Goal: Task Accomplishment & Management: Complete application form

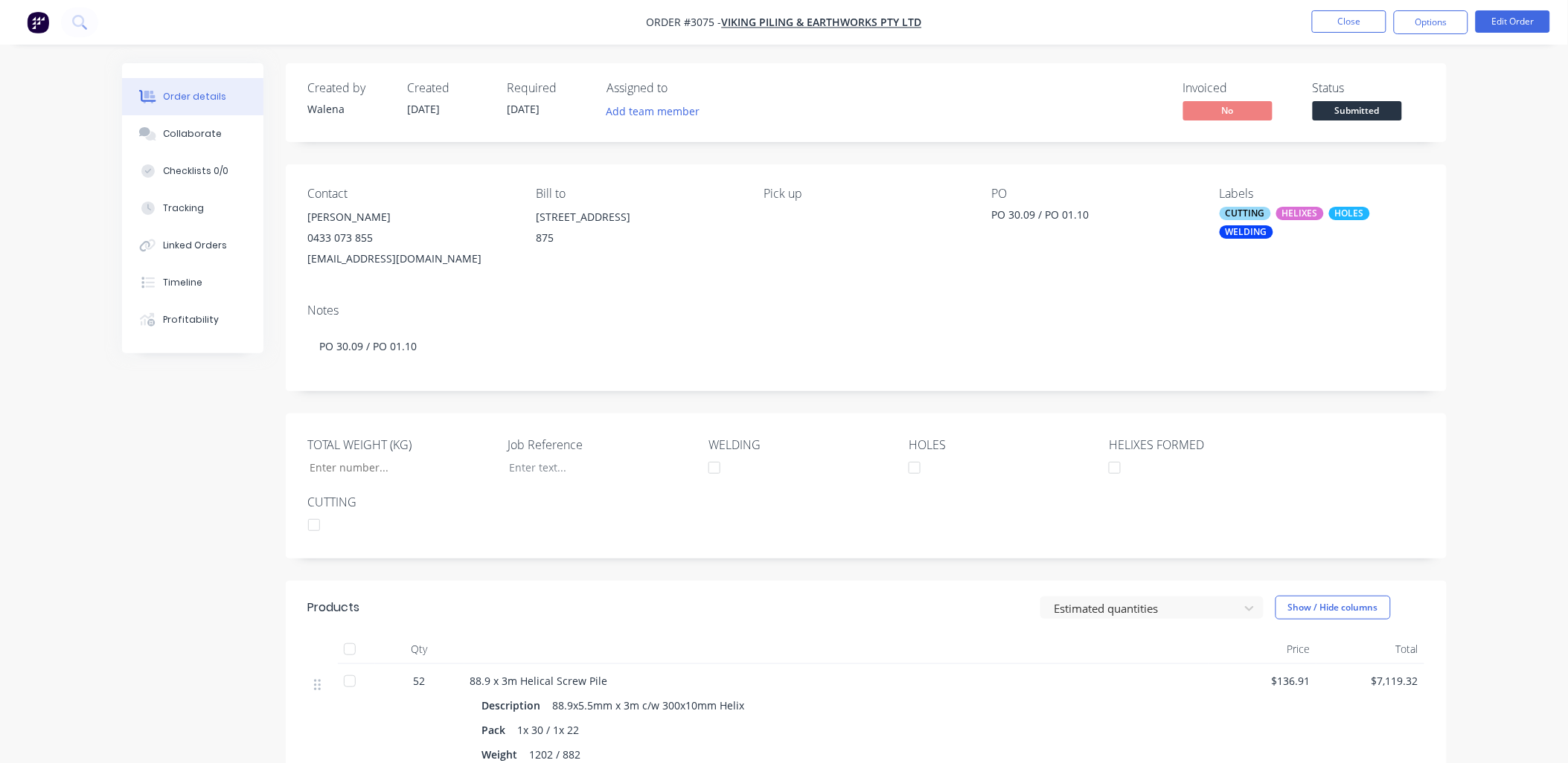
click at [1359, 20] on button "Close" at bounding box center [1349, 22] width 75 height 22
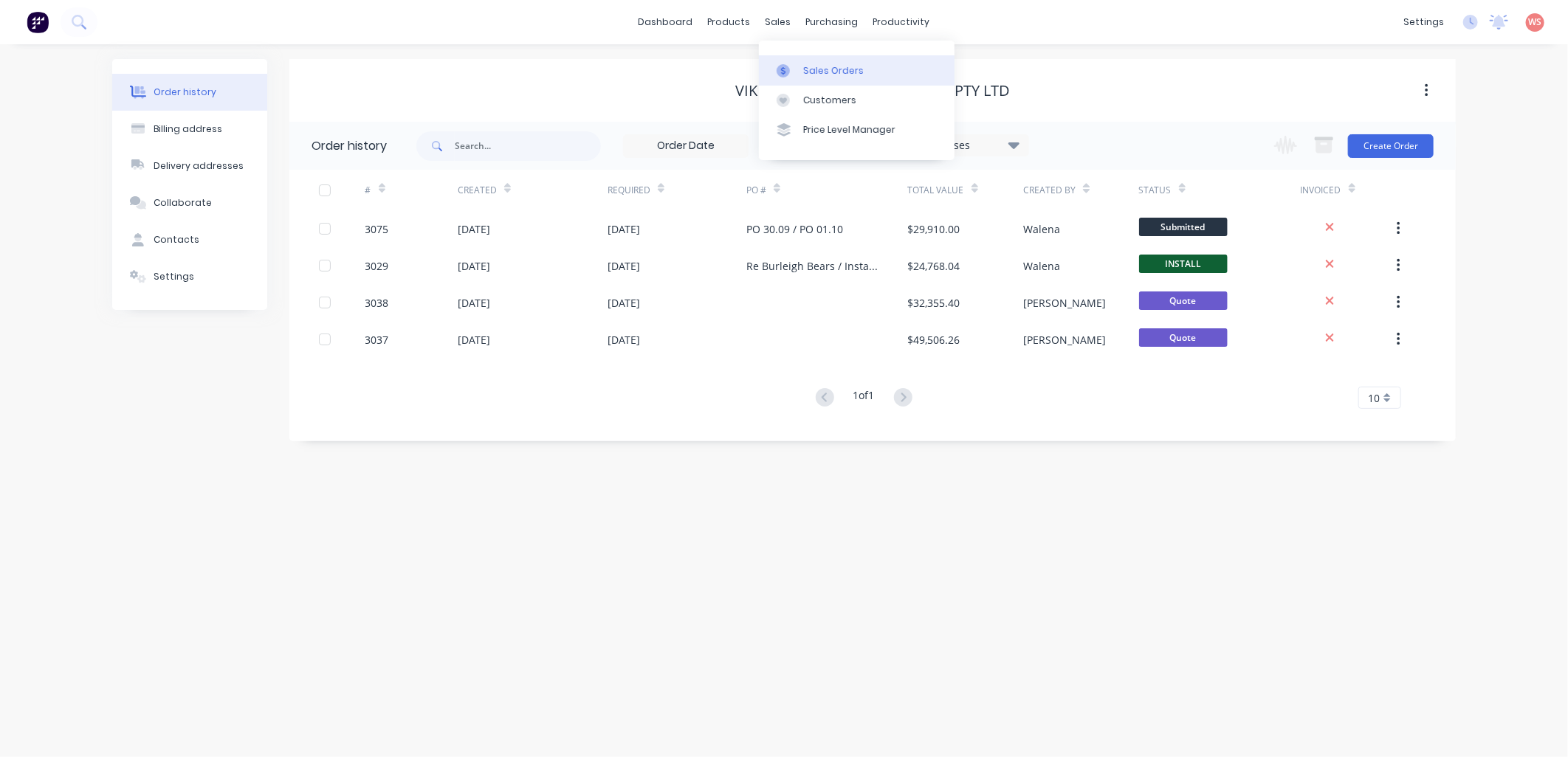
click at [856, 74] on div "Sales Orders" at bounding box center [833, 70] width 60 height 13
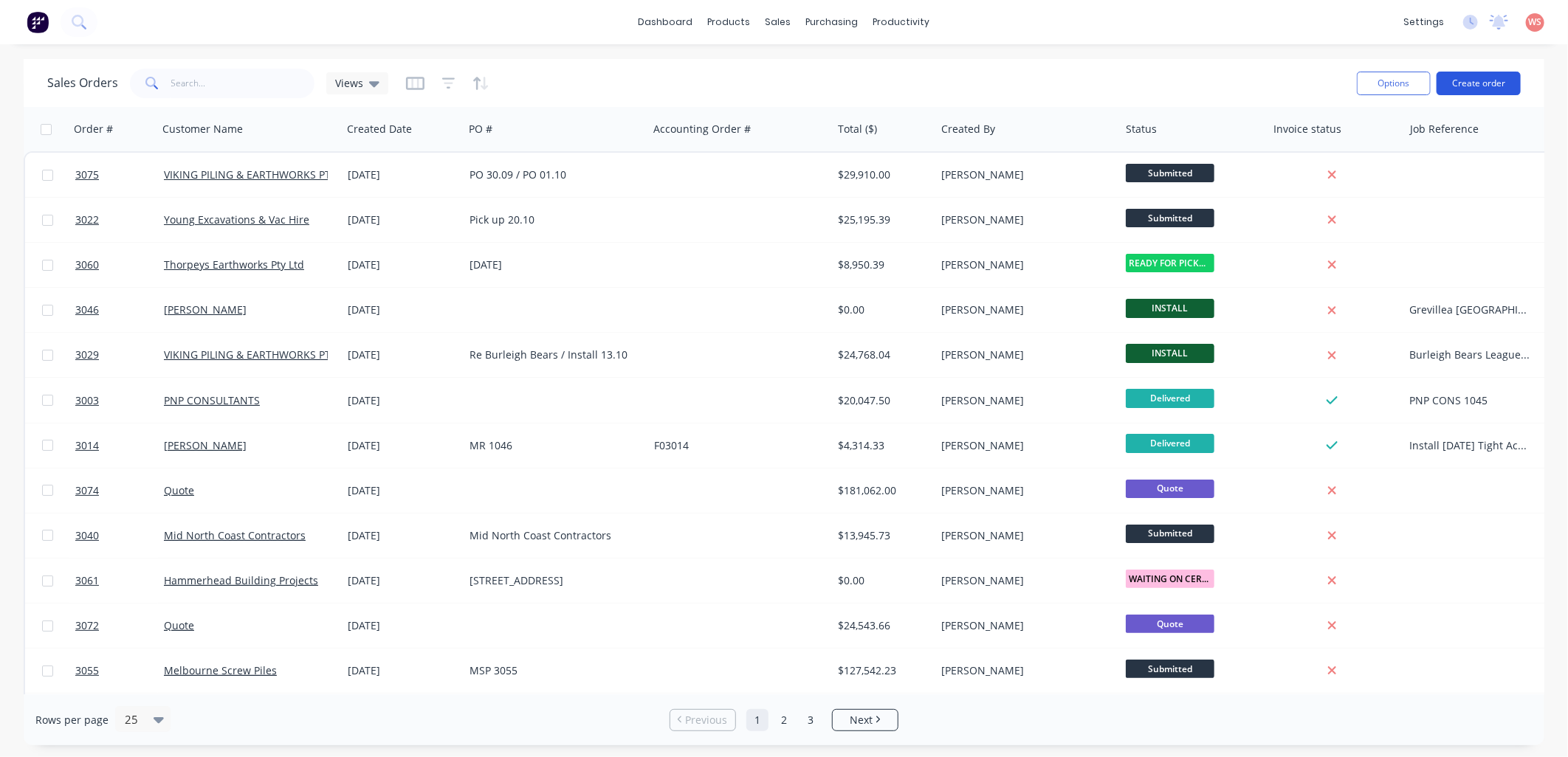
click at [1479, 76] on button "Create order" at bounding box center [1478, 83] width 84 height 24
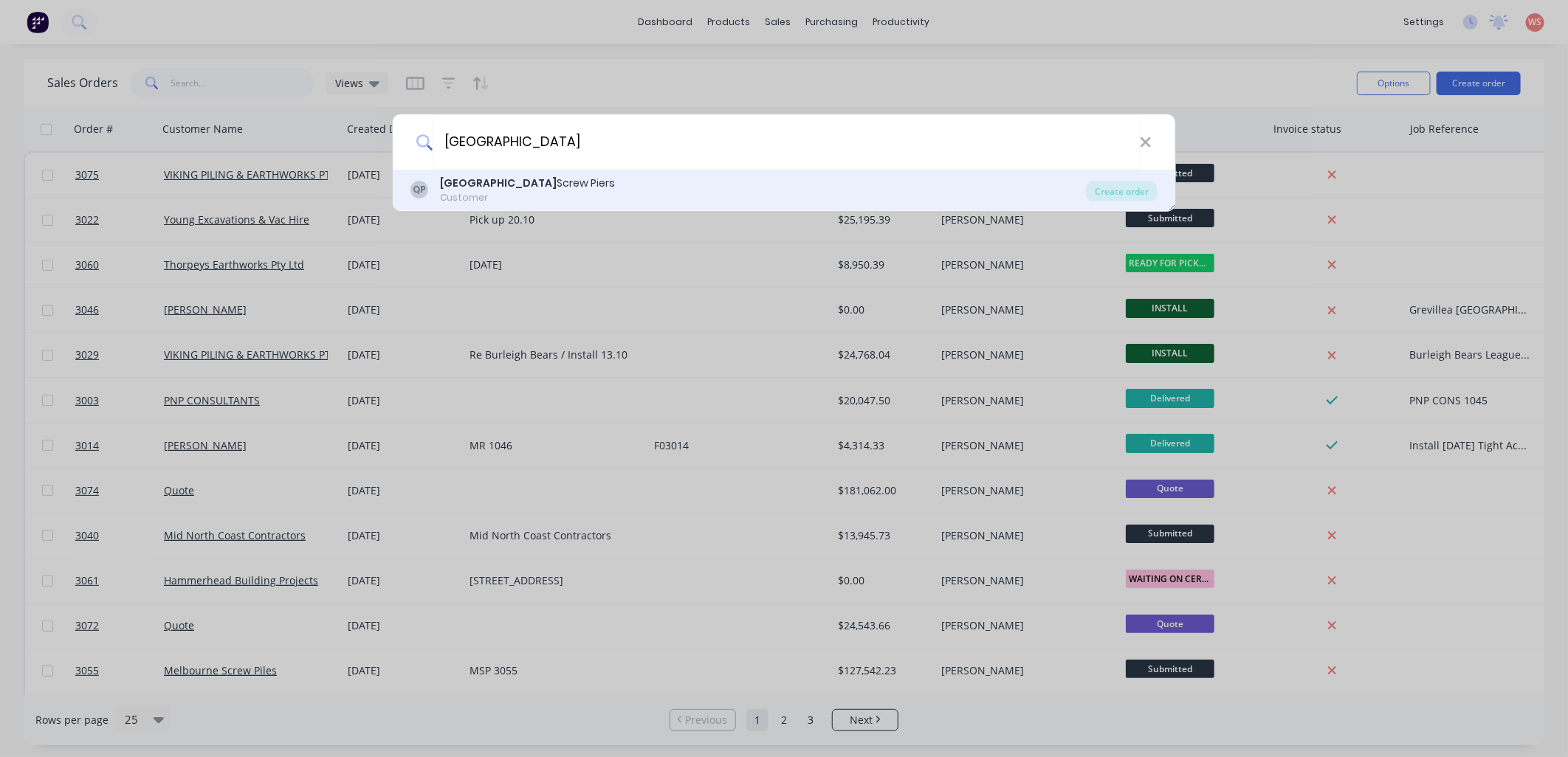
type input "[GEOGRAPHIC_DATA]"
click at [513, 188] on div "Queensland Screw Piers" at bounding box center [527, 183] width 175 height 15
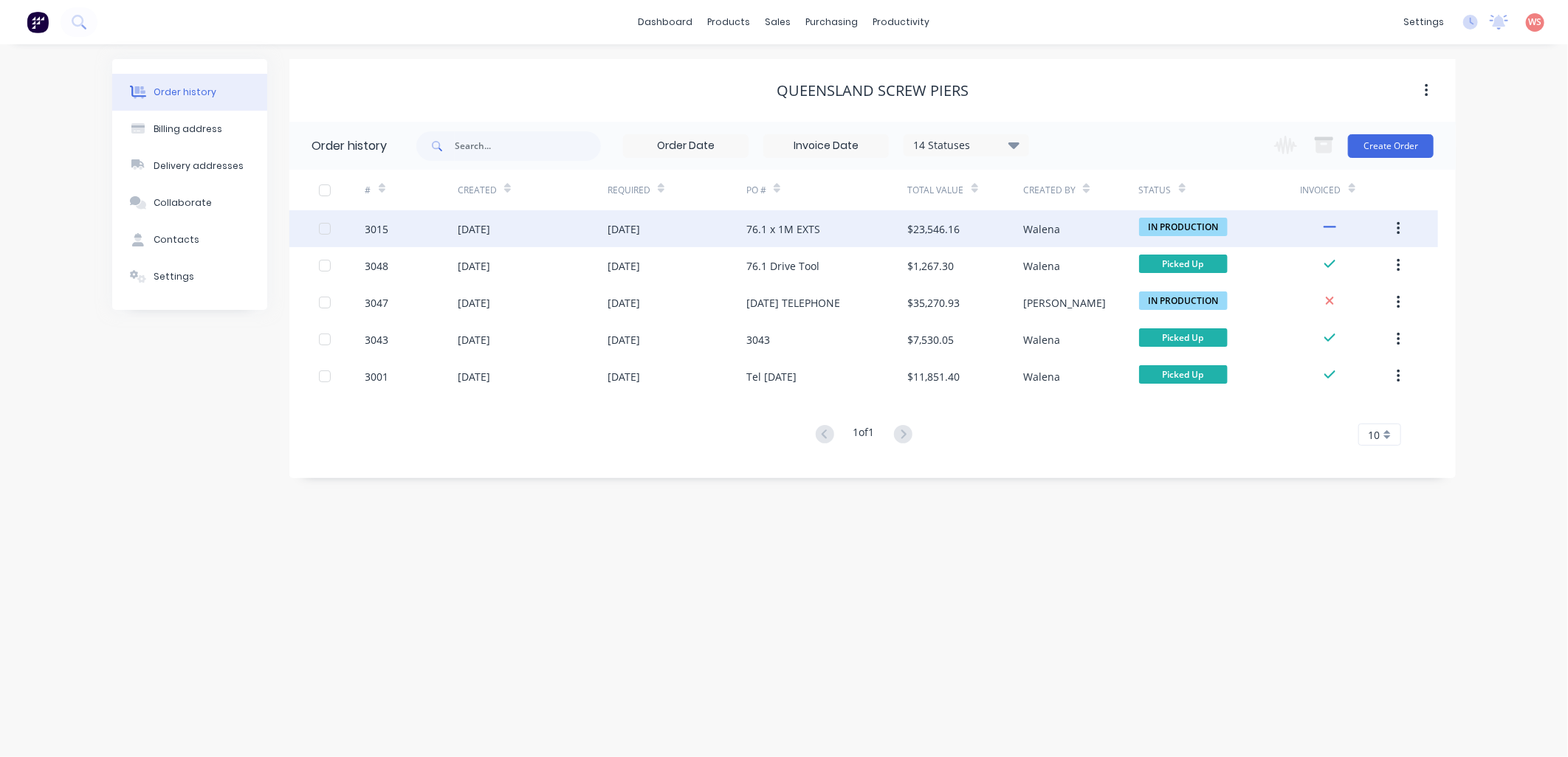
click at [739, 238] on div "[DATE]" at bounding box center [677, 229] width 139 height 37
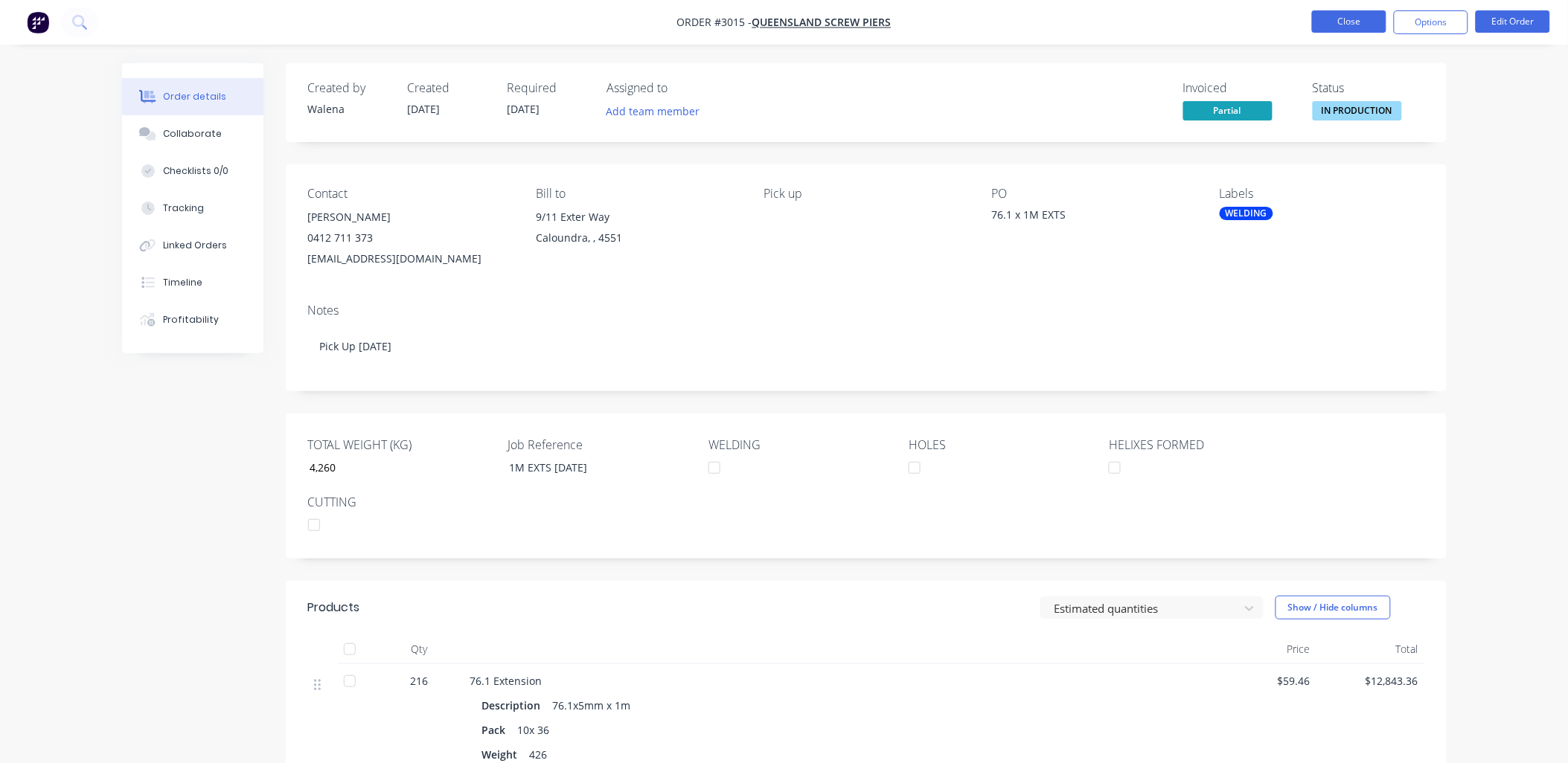
click at [1340, 25] on button "Close" at bounding box center [1349, 22] width 75 height 22
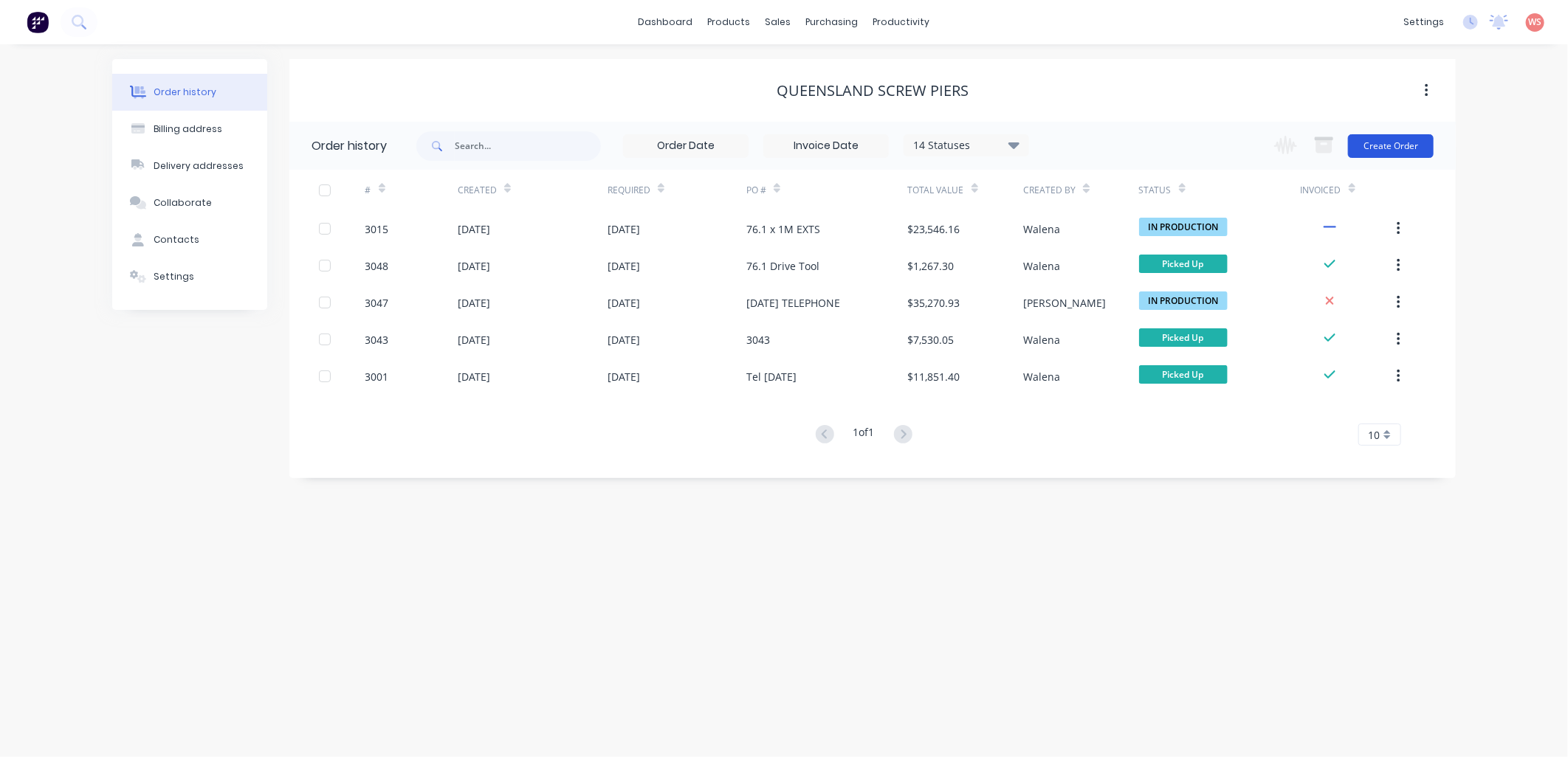
click at [1403, 146] on button "Create Order" at bounding box center [1390, 146] width 85 height 24
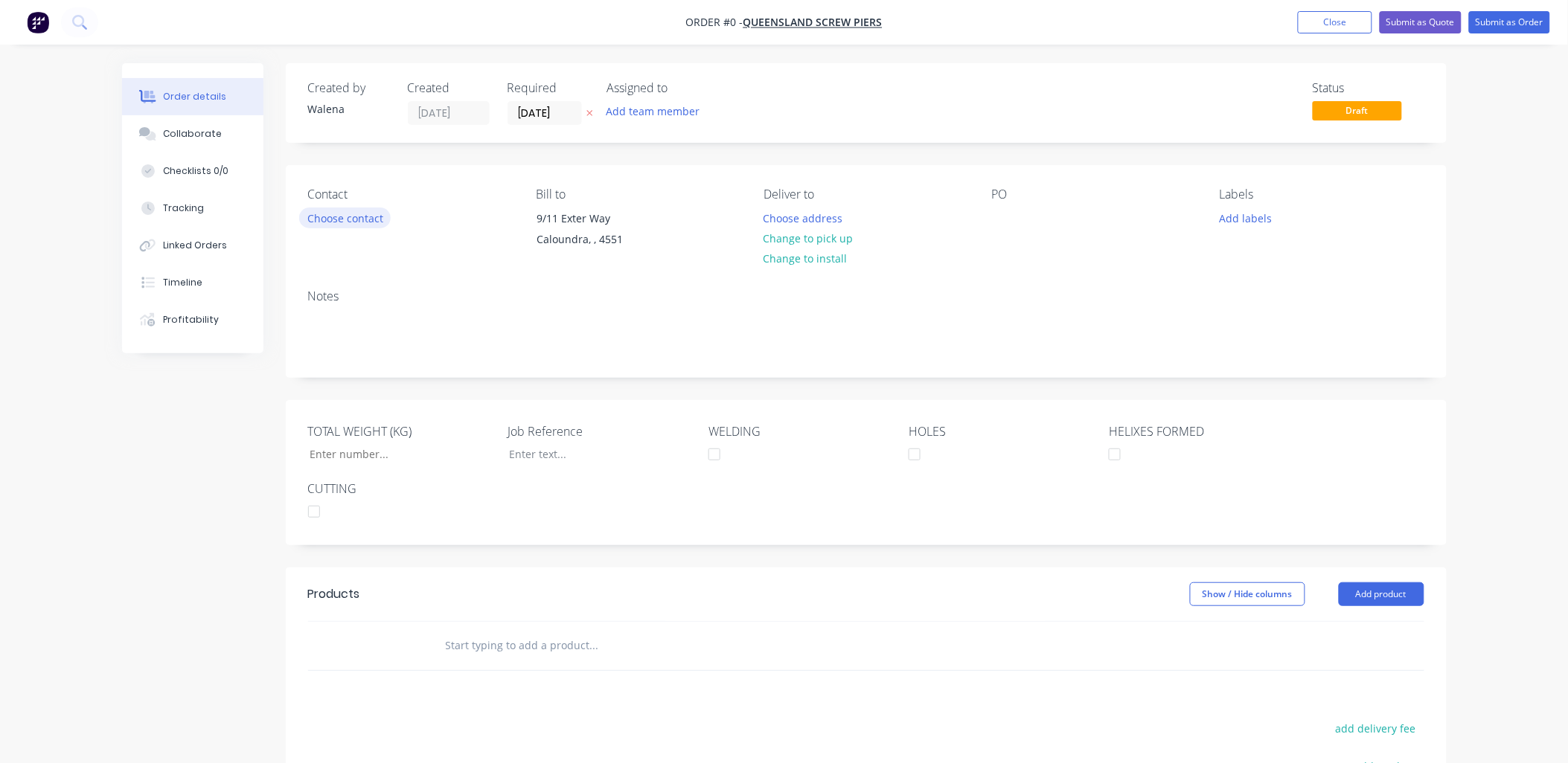
click at [348, 214] on button "Choose contact" at bounding box center [344, 217] width 91 height 20
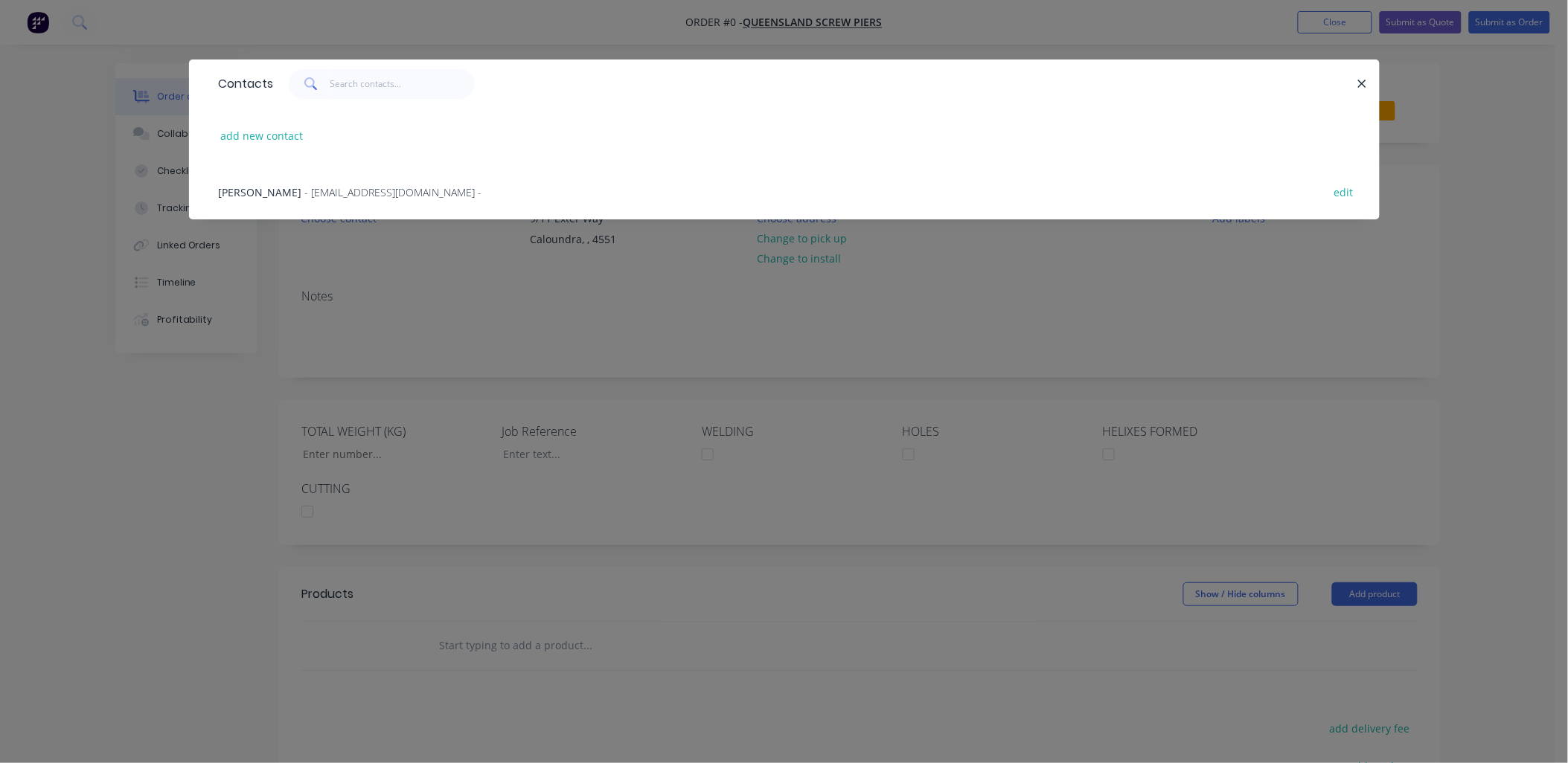
click at [347, 191] on span "- [EMAIL_ADDRESS][DOMAIN_NAME] -" at bounding box center [394, 192] width 177 height 14
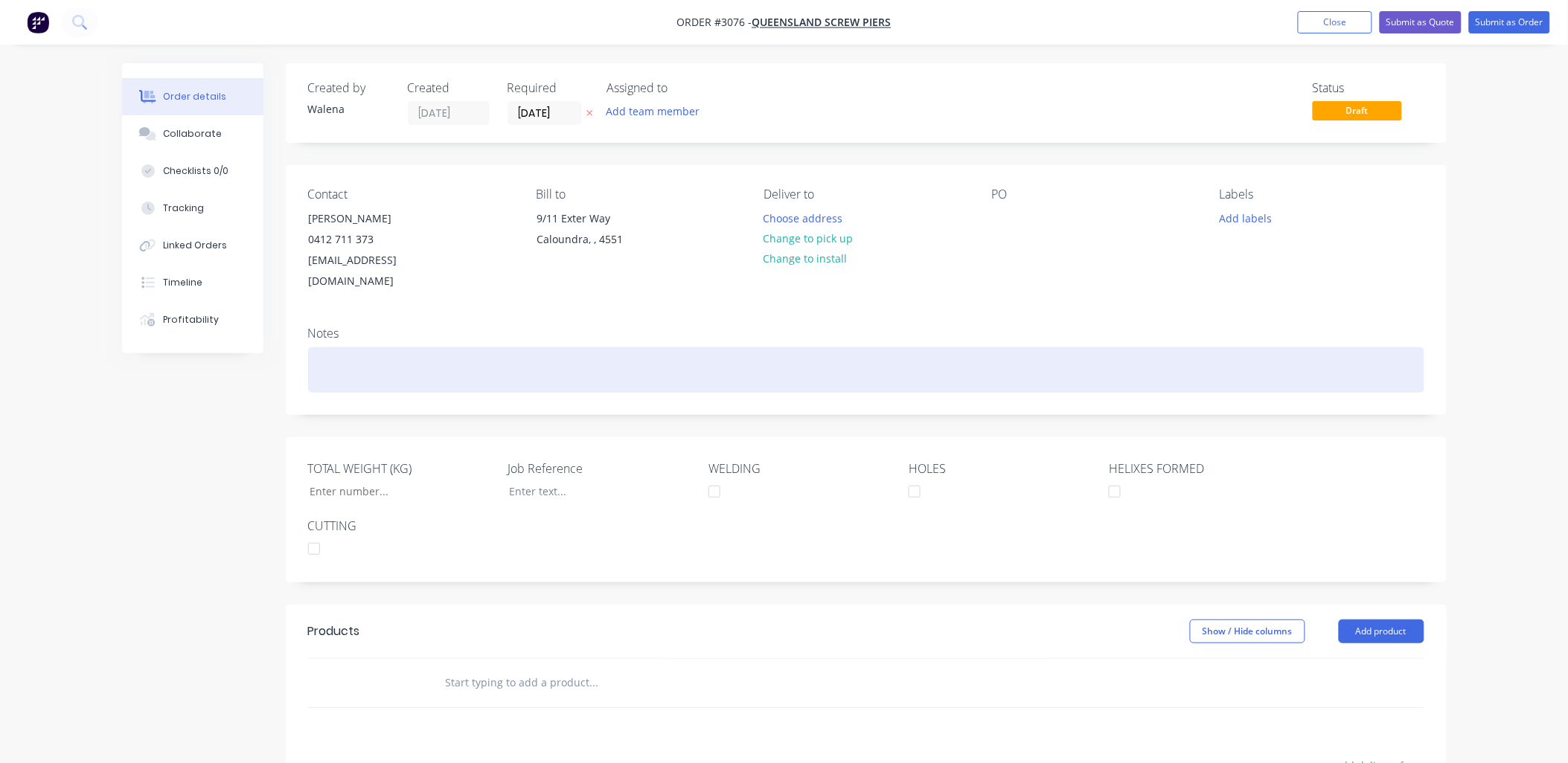
click at [347, 347] on div at bounding box center [866, 370] width 1116 height 45
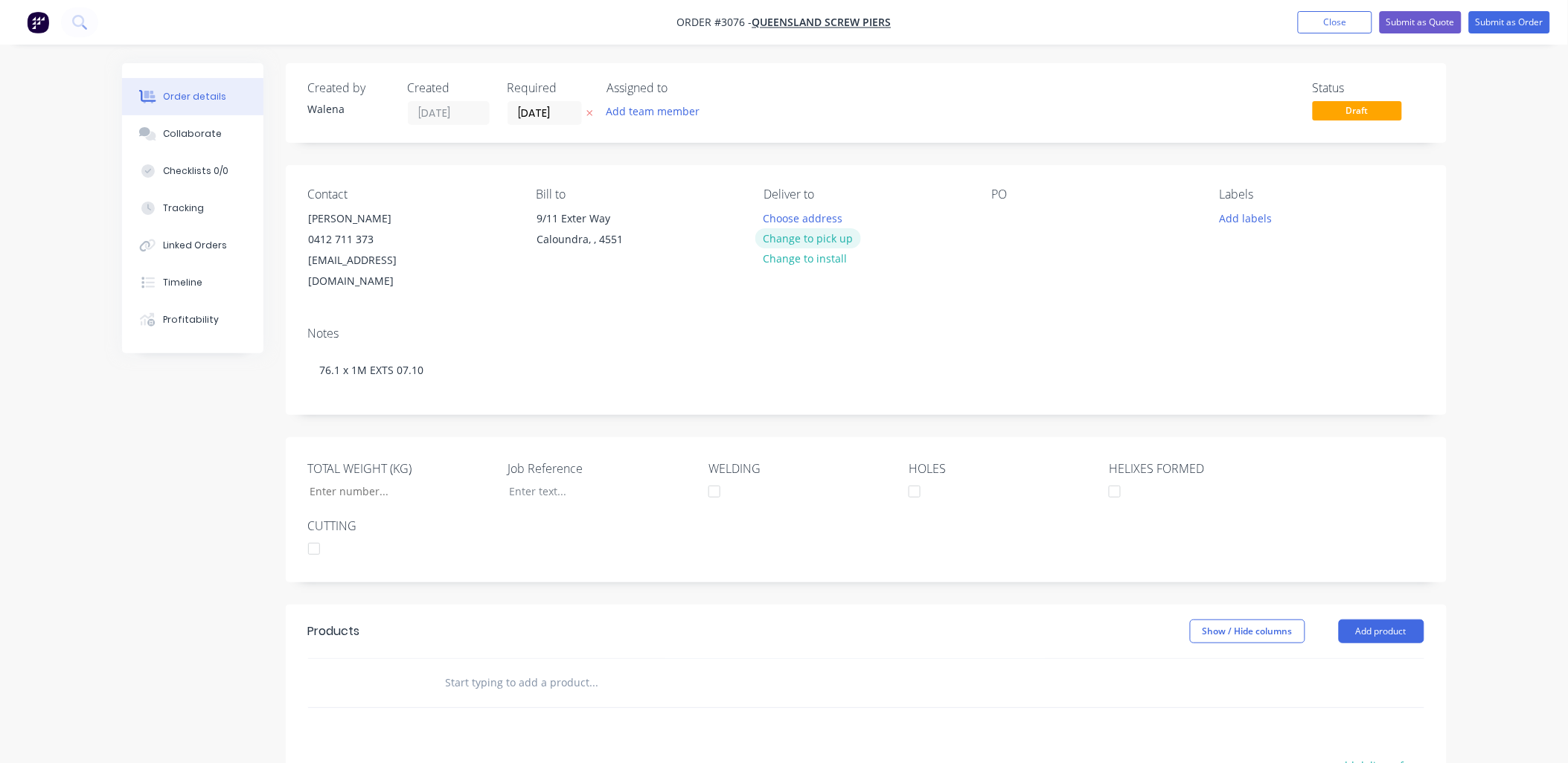
click at [823, 238] on button "Change to pick up" at bounding box center [808, 238] width 105 height 20
click at [998, 221] on div at bounding box center [1004, 218] width 24 height 22
click at [1251, 217] on button "Add labels" at bounding box center [1245, 217] width 68 height 20
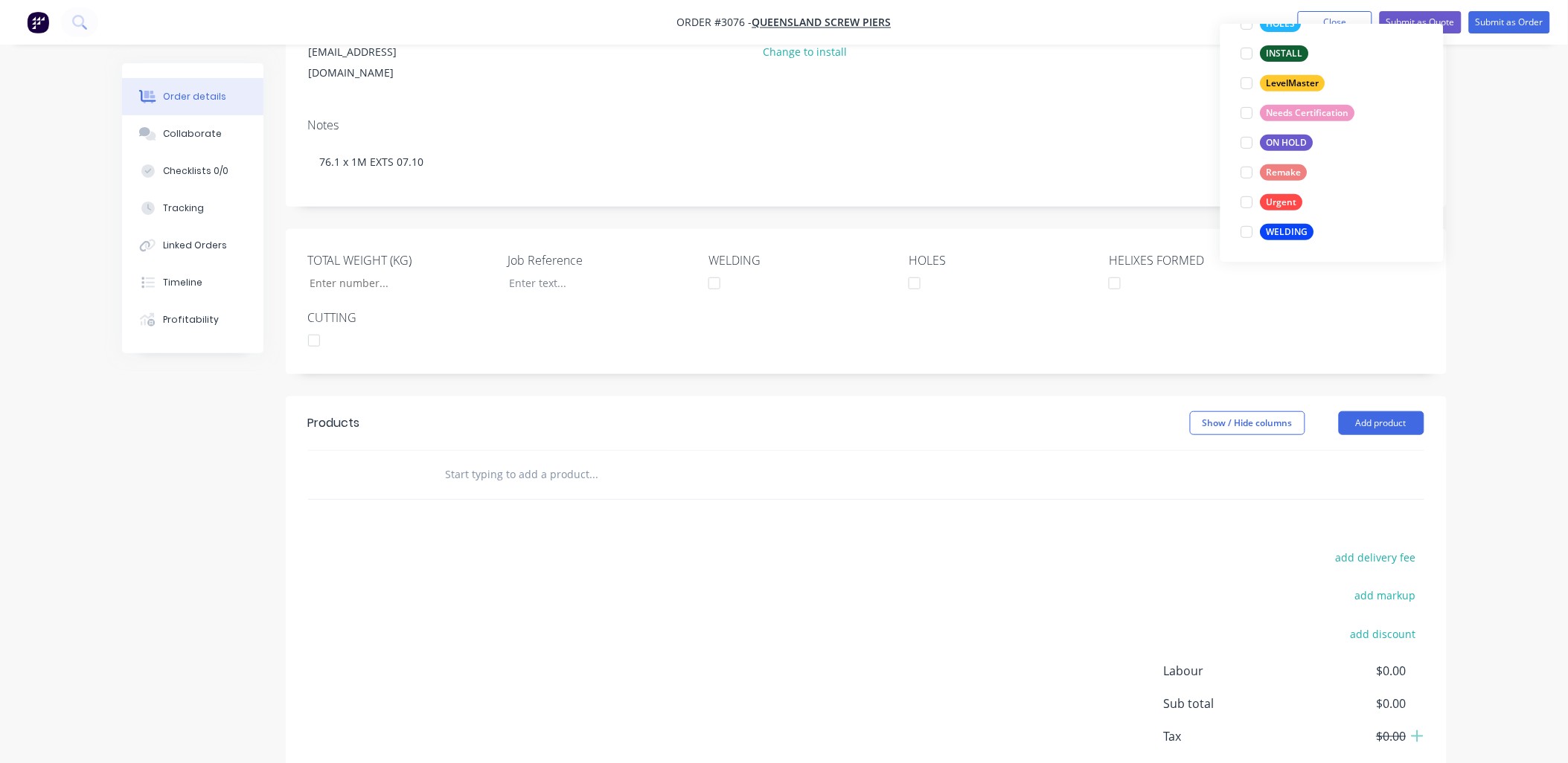
scroll to position [221, 0]
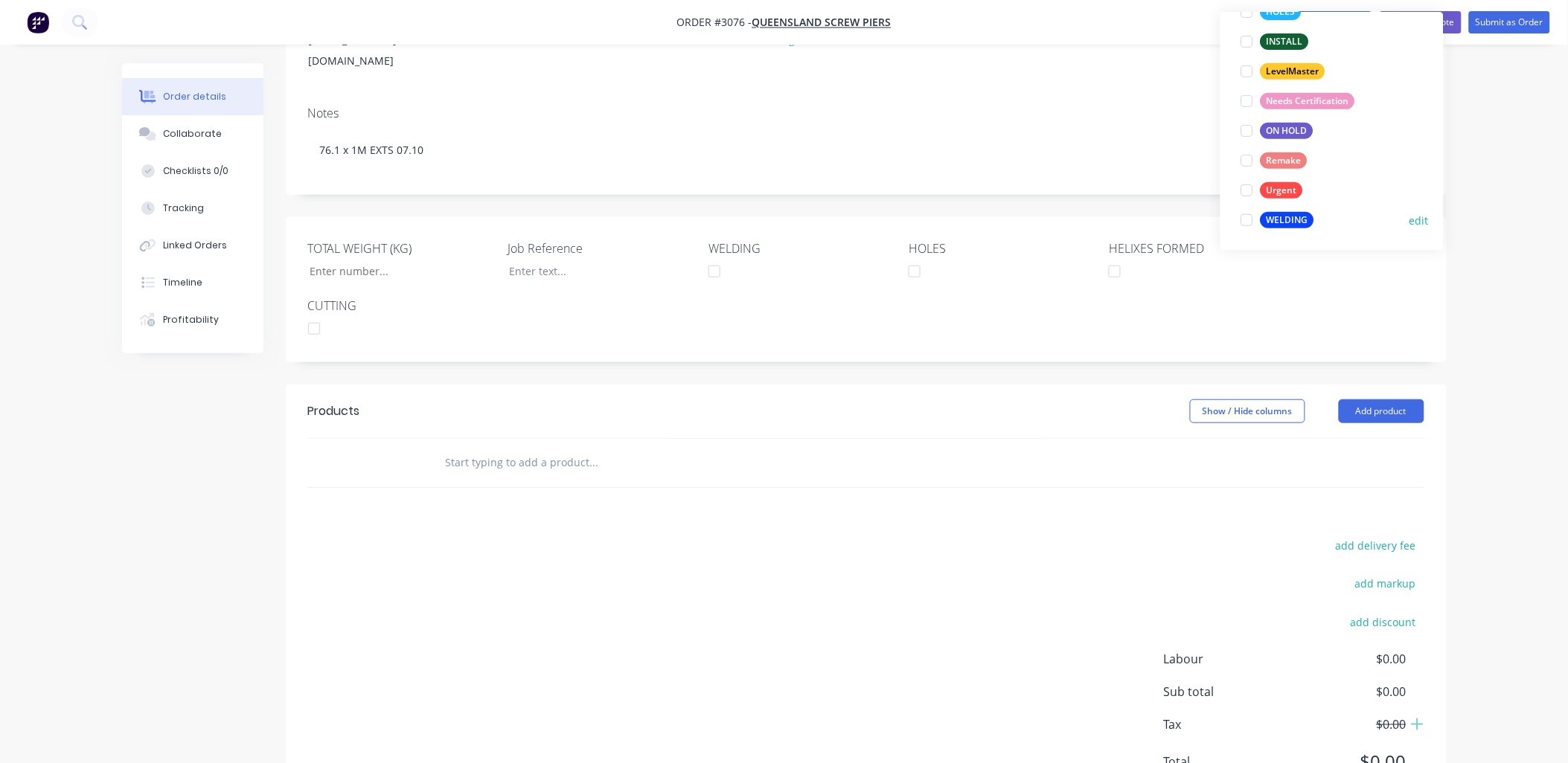
click at [1247, 219] on div at bounding box center [1247, 220] width 30 height 30
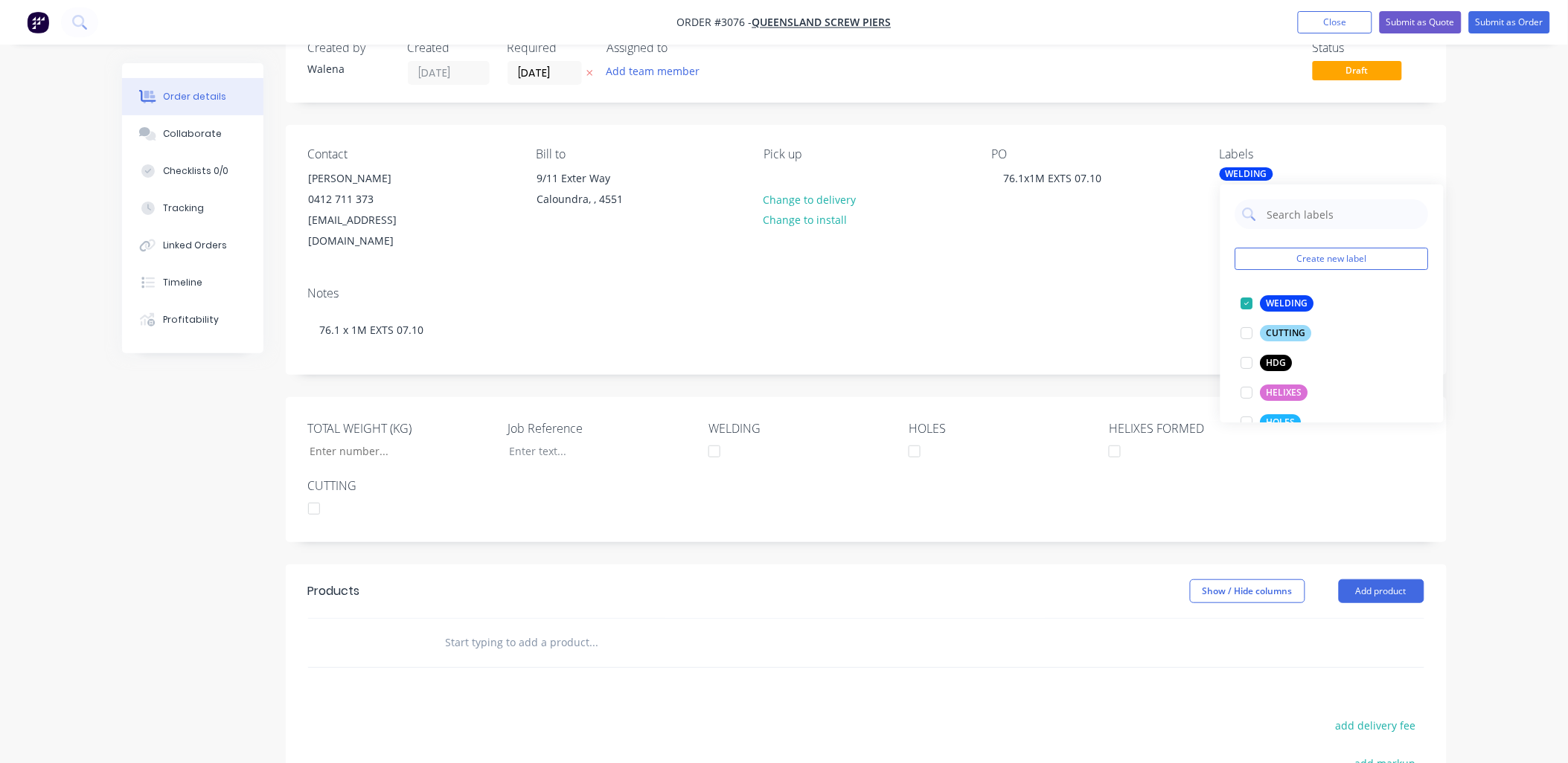
scroll to position [0, 0]
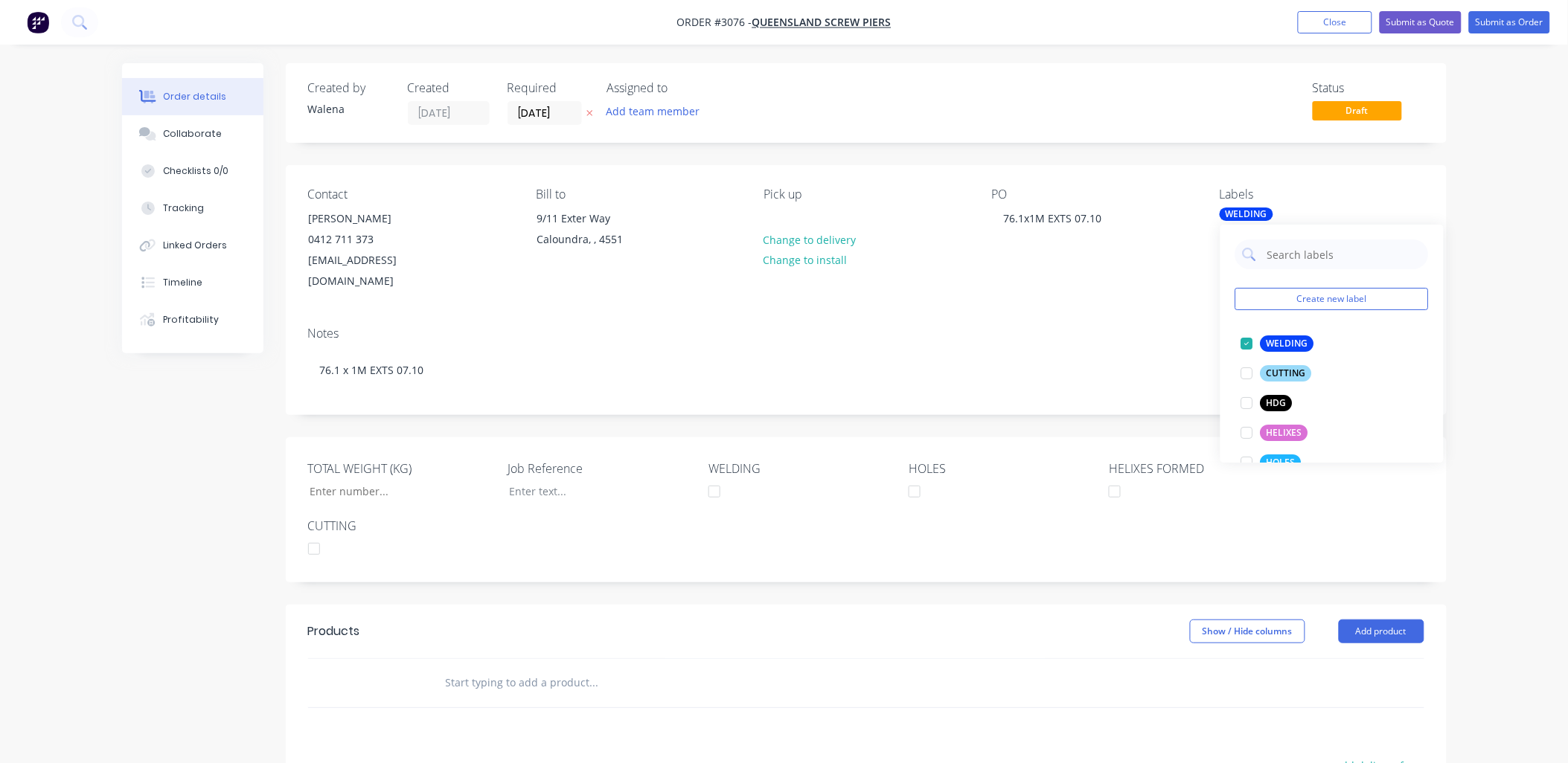
click at [439, 659] on div at bounding box center [695, 683] width 536 height 48
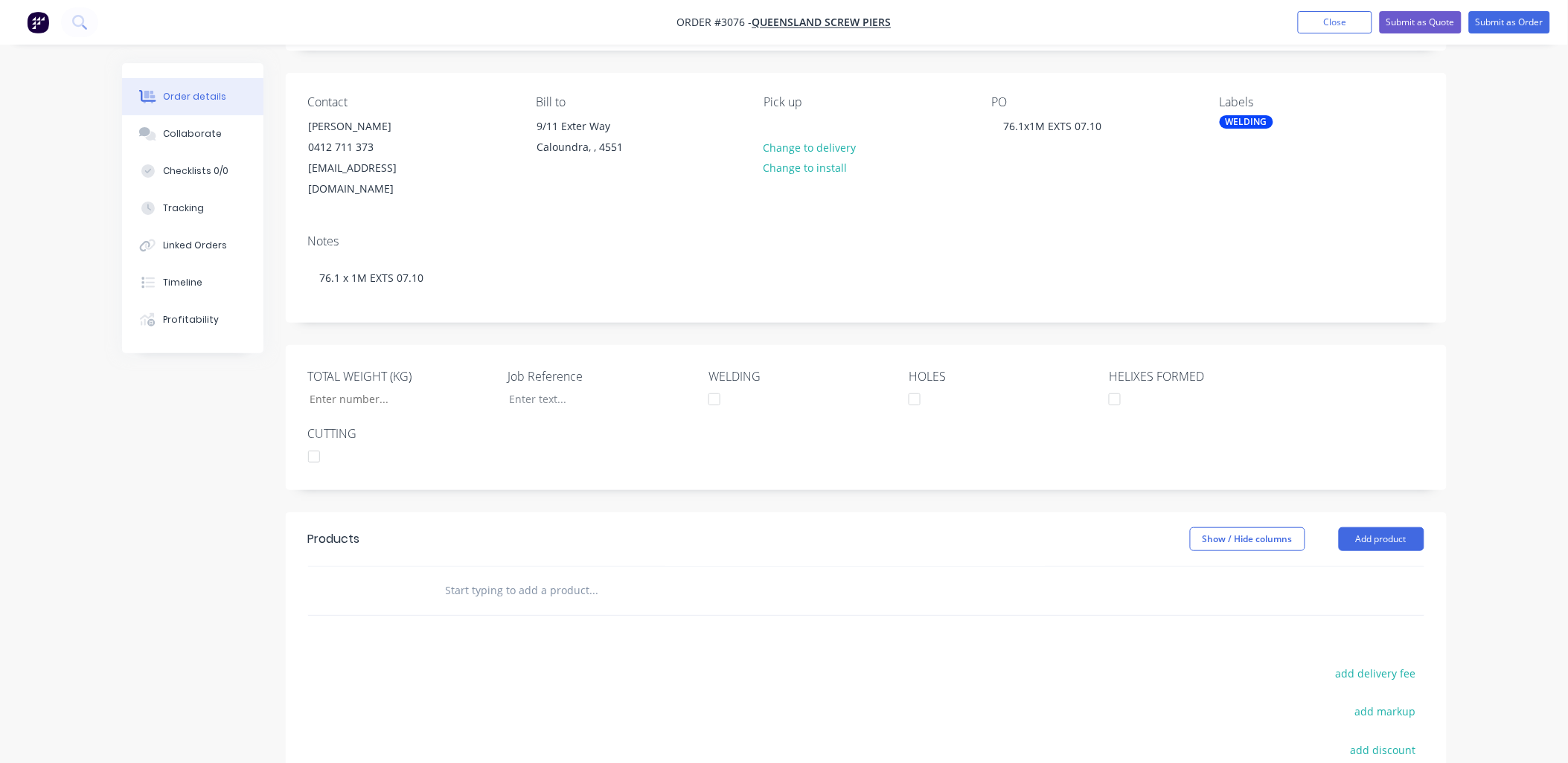
scroll to position [221, 0]
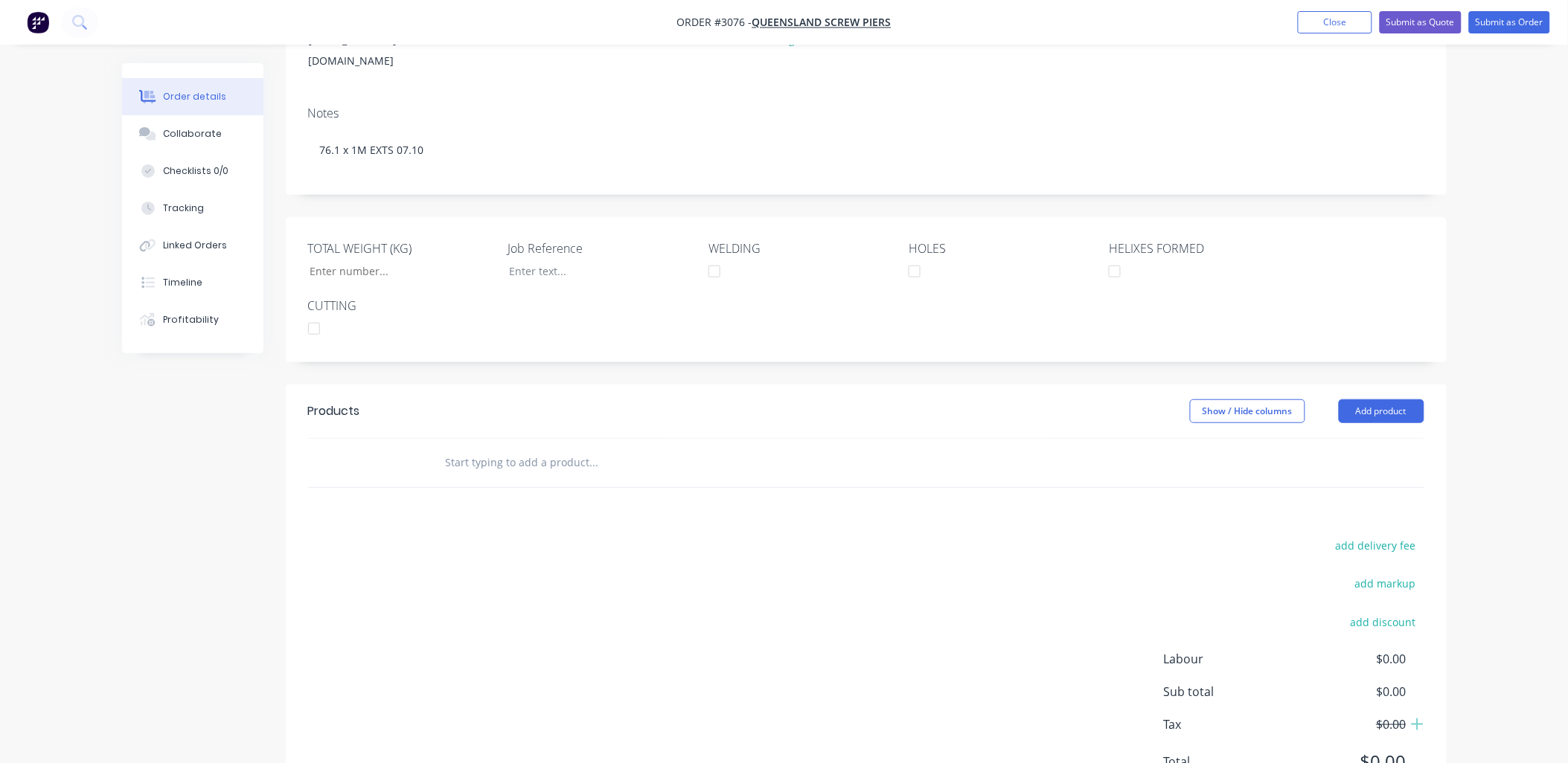
click at [523, 455] on input "text" at bounding box center [593, 463] width 297 height 30
click at [1418, 400] on button "Add product" at bounding box center [1381, 411] width 85 height 24
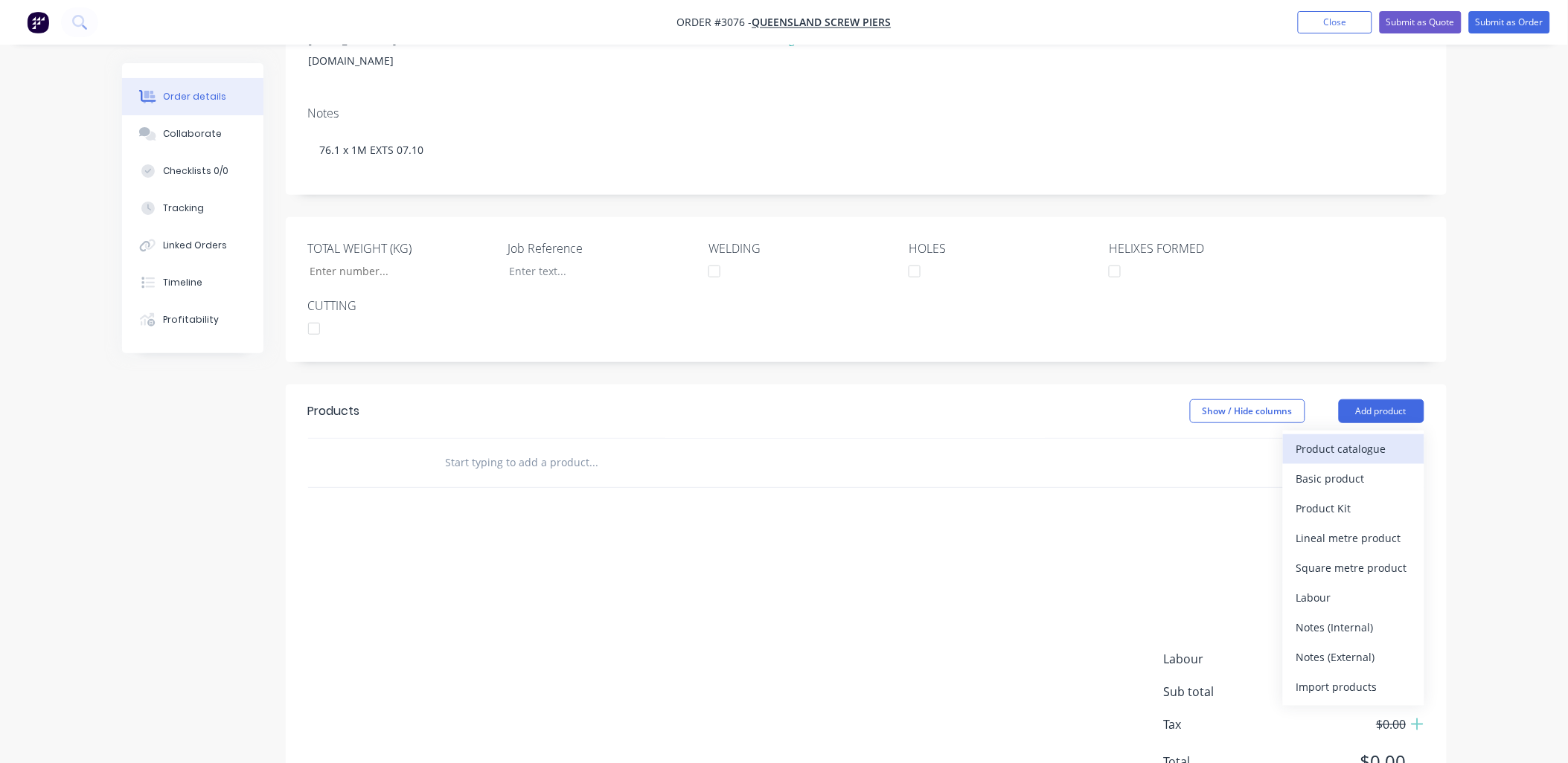
click at [1374, 438] on div "Product catalogue" at bounding box center [1354, 449] width 115 height 22
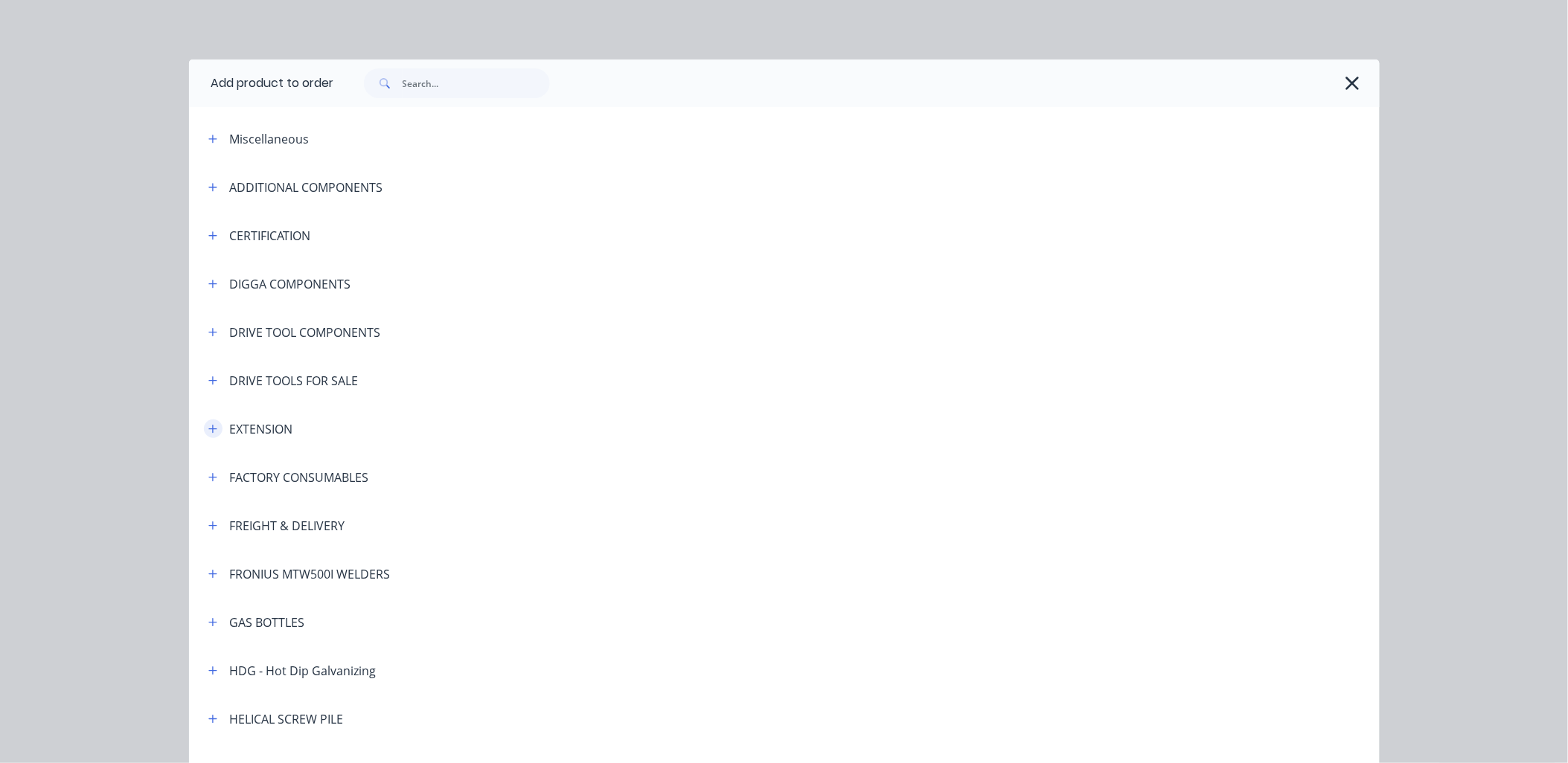
click at [208, 426] on icon "button" at bounding box center [212, 429] width 8 height 8
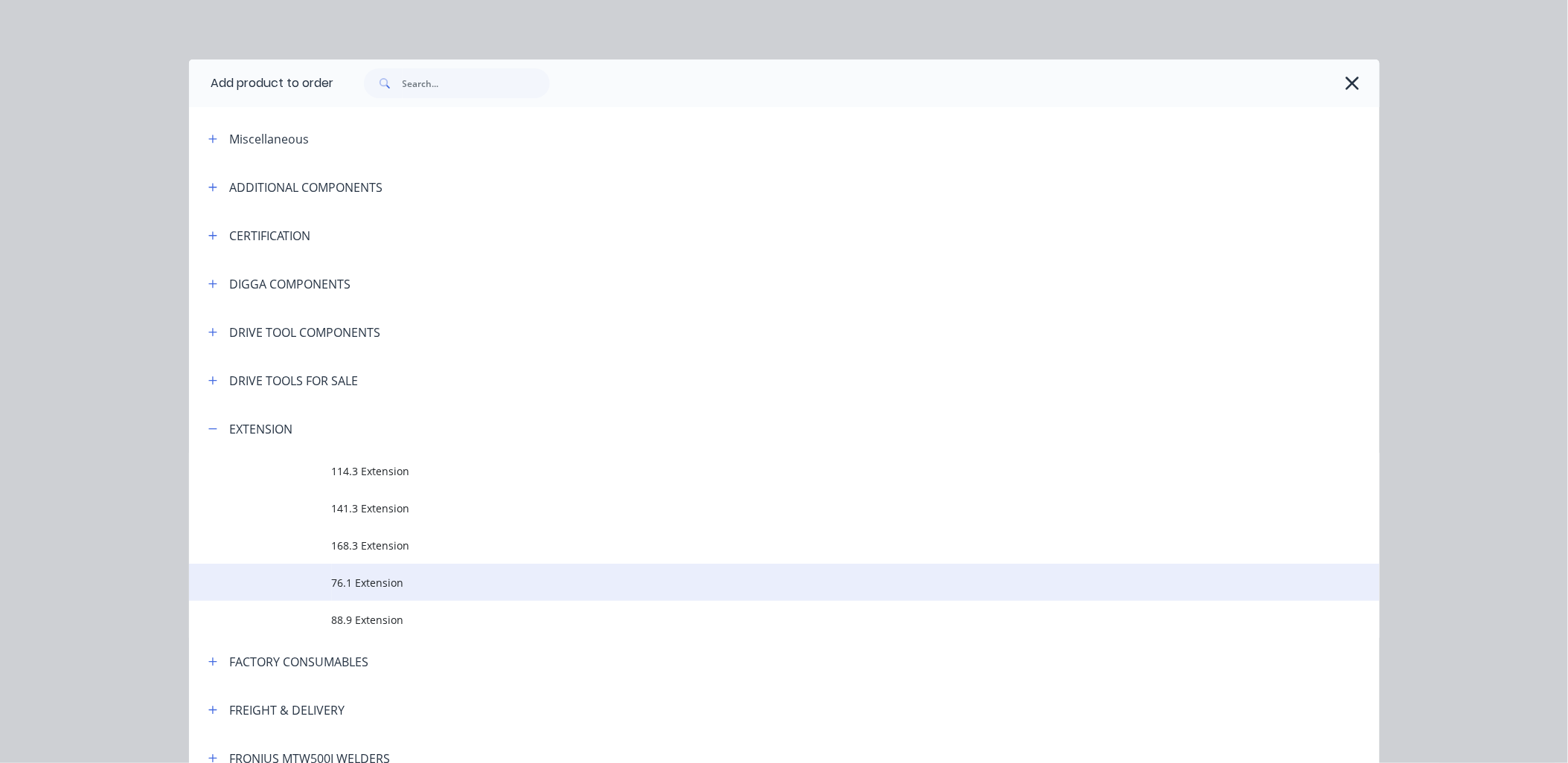
click at [405, 584] on span "76.1 Extension" at bounding box center [751, 582] width 838 height 15
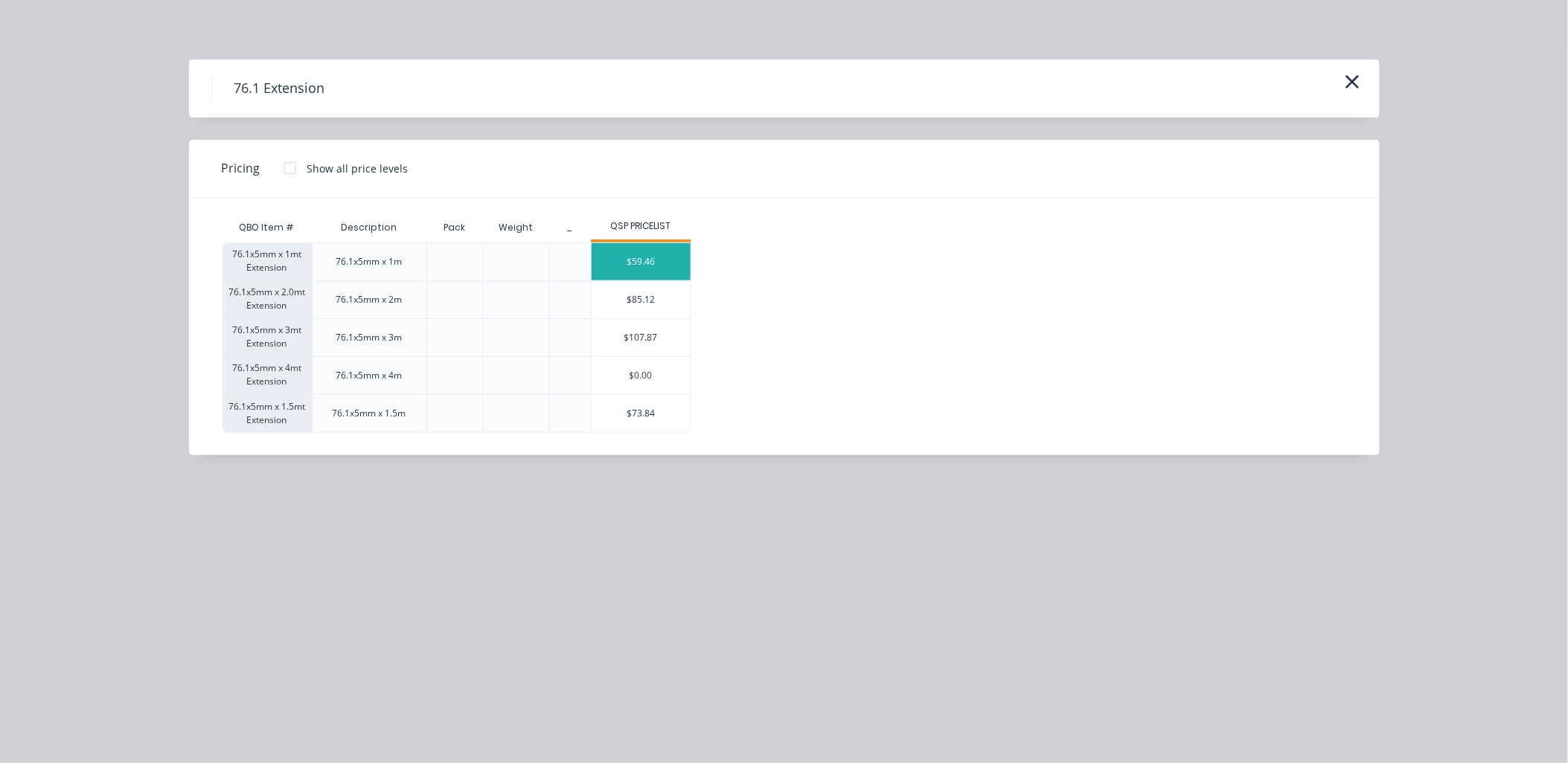
click at [640, 257] on div "$59.46" at bounding box center [641, 262] width 99 height 37
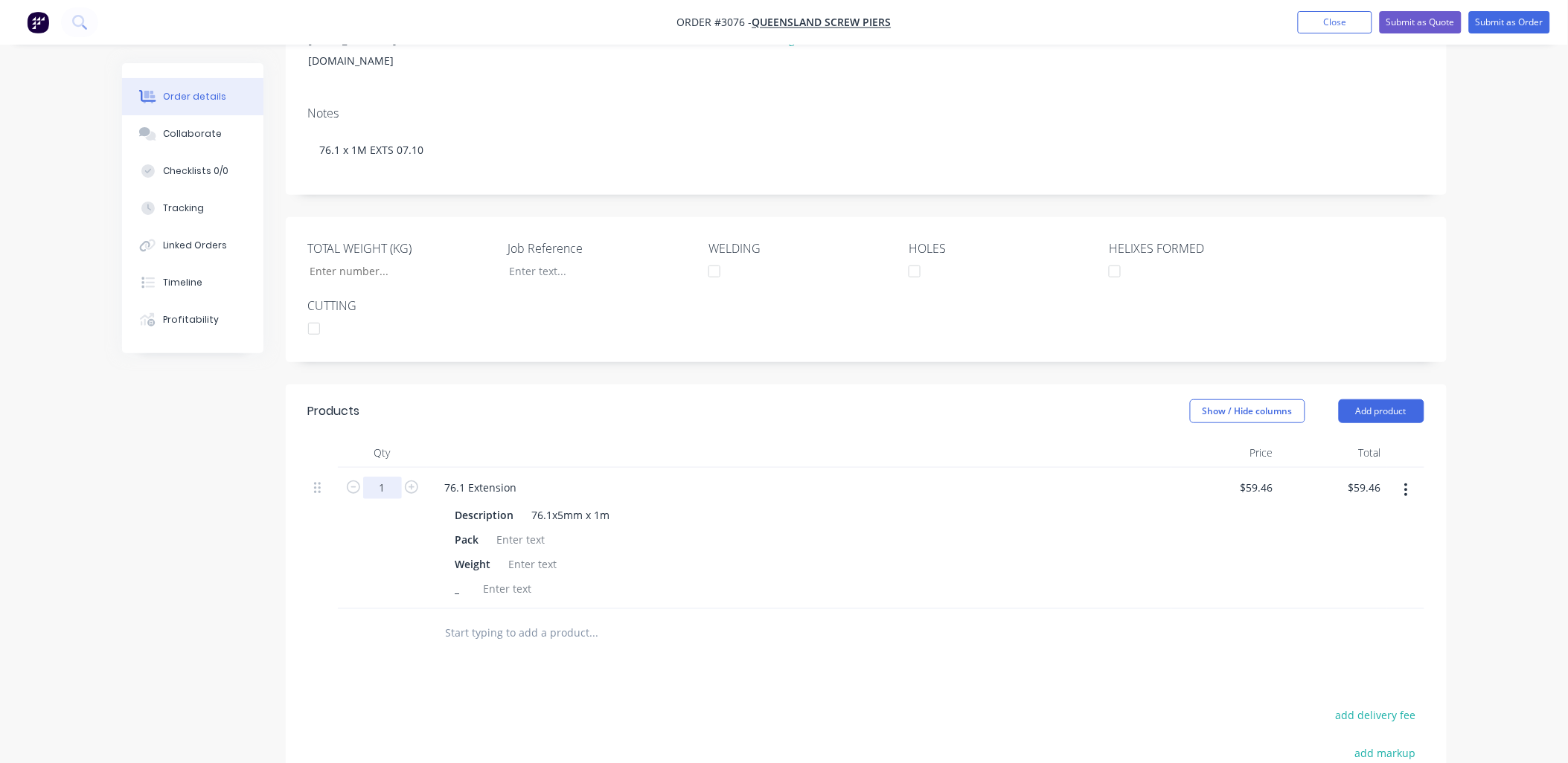
click at [377, 477] on input "1" at bounding box center [383, 488] width 38 height 22
type input "360"
type input "$21,405.60"
click at [507, 529] on div at bounding box center [521, 539] width 60 height 22
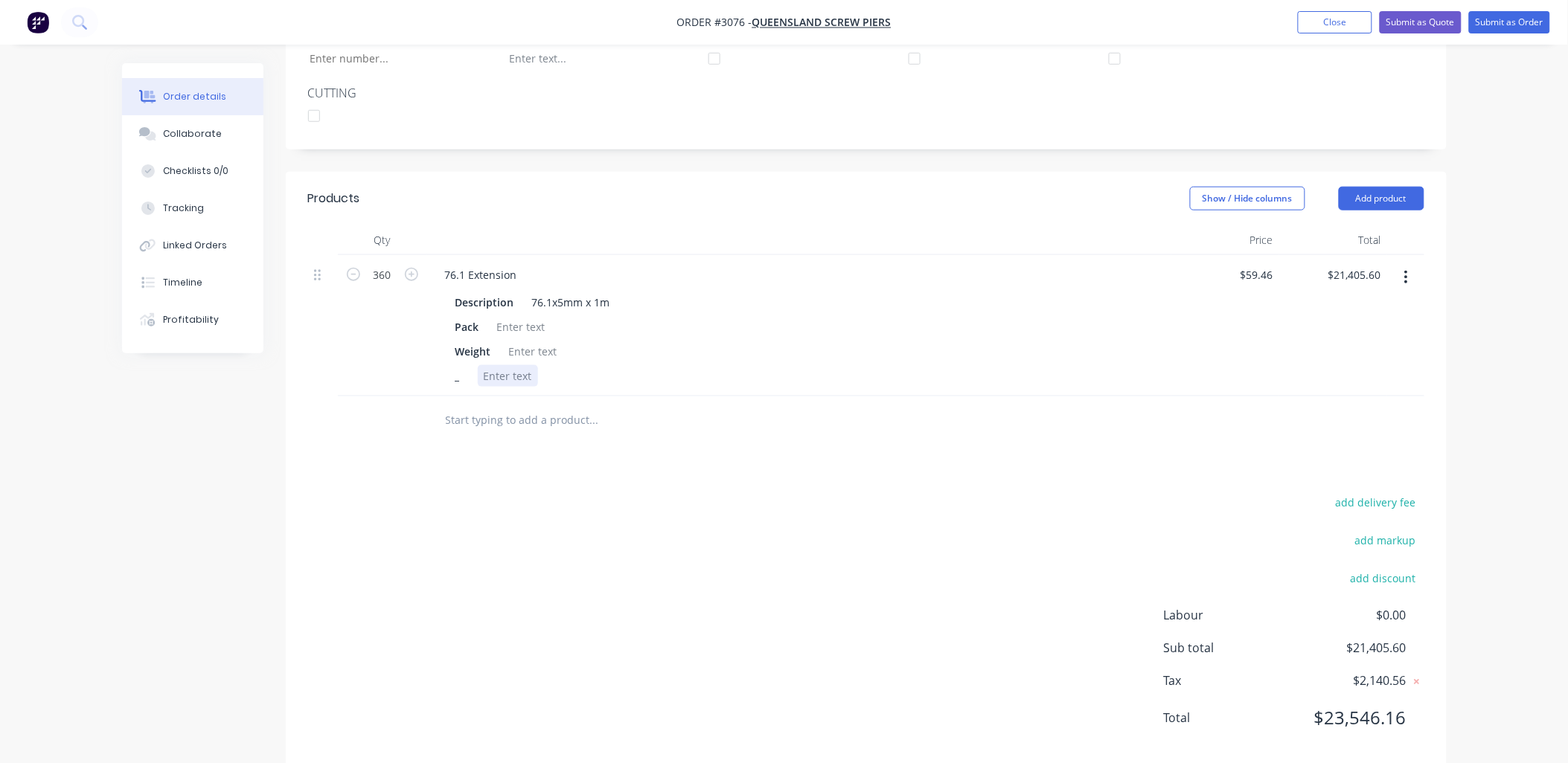
scroll to position [440, 0]
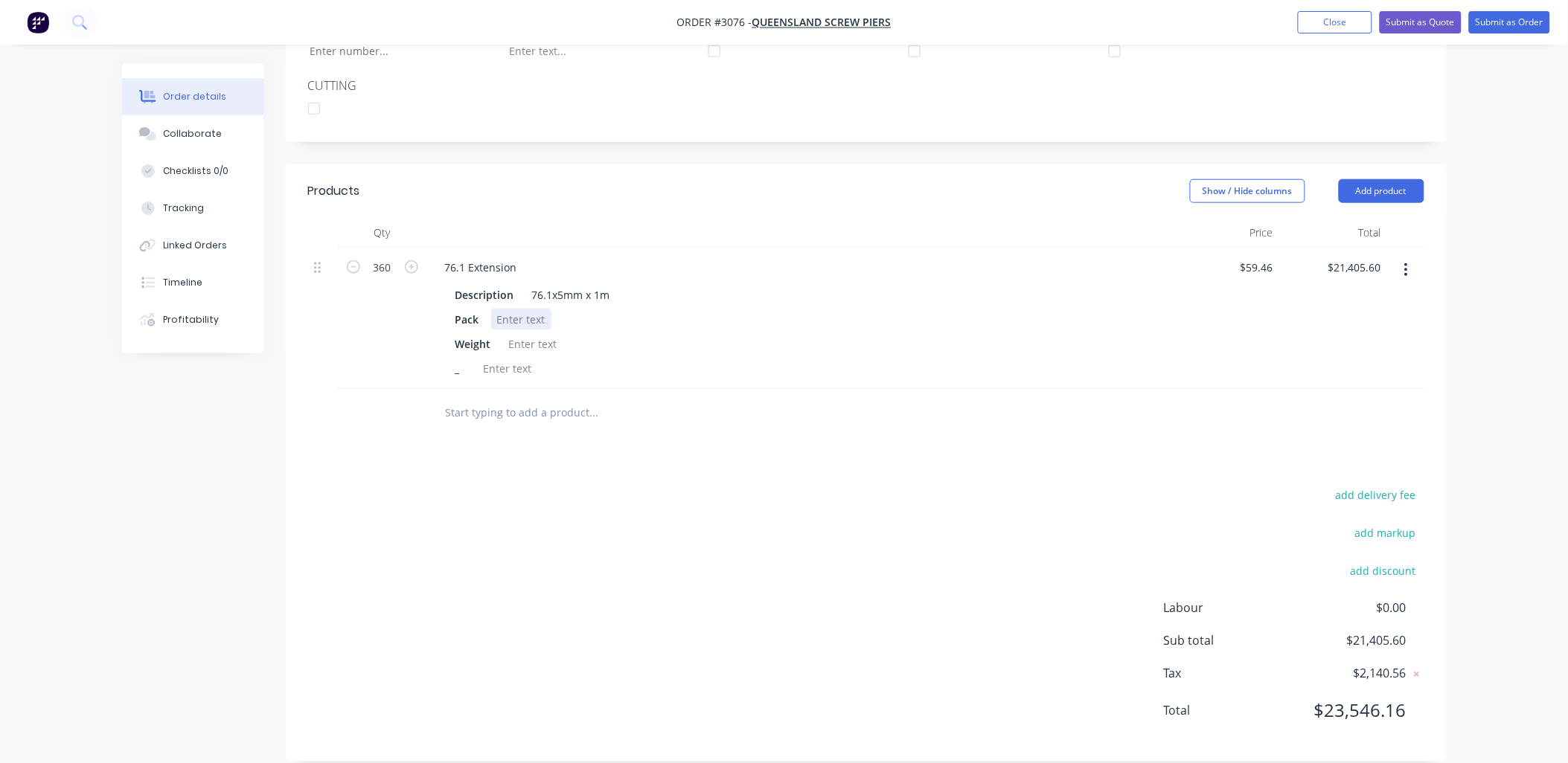
click at [523, 309] on div at bounding box center [521, 320] width 60 height 22
click at [613, 284] on div "76.1x5mm x 1m" at bounding box center [571, 295] width 90 height 22
click at [679, 458] on div "Products Show / Hide columns Add product Qty Price Total 360 76.1 Extension Des…" at bounding box center [866, 463] width 1161 height 598
click at [530, 333] on div at bounding box center [533, 344] width 60 height 22
click at [612, 558] on div "add delivery fee add markup add discount Labour $0.00 Sub total $21,405.60 Tax …" at bounding box center [866, 612] width 1116 height 254
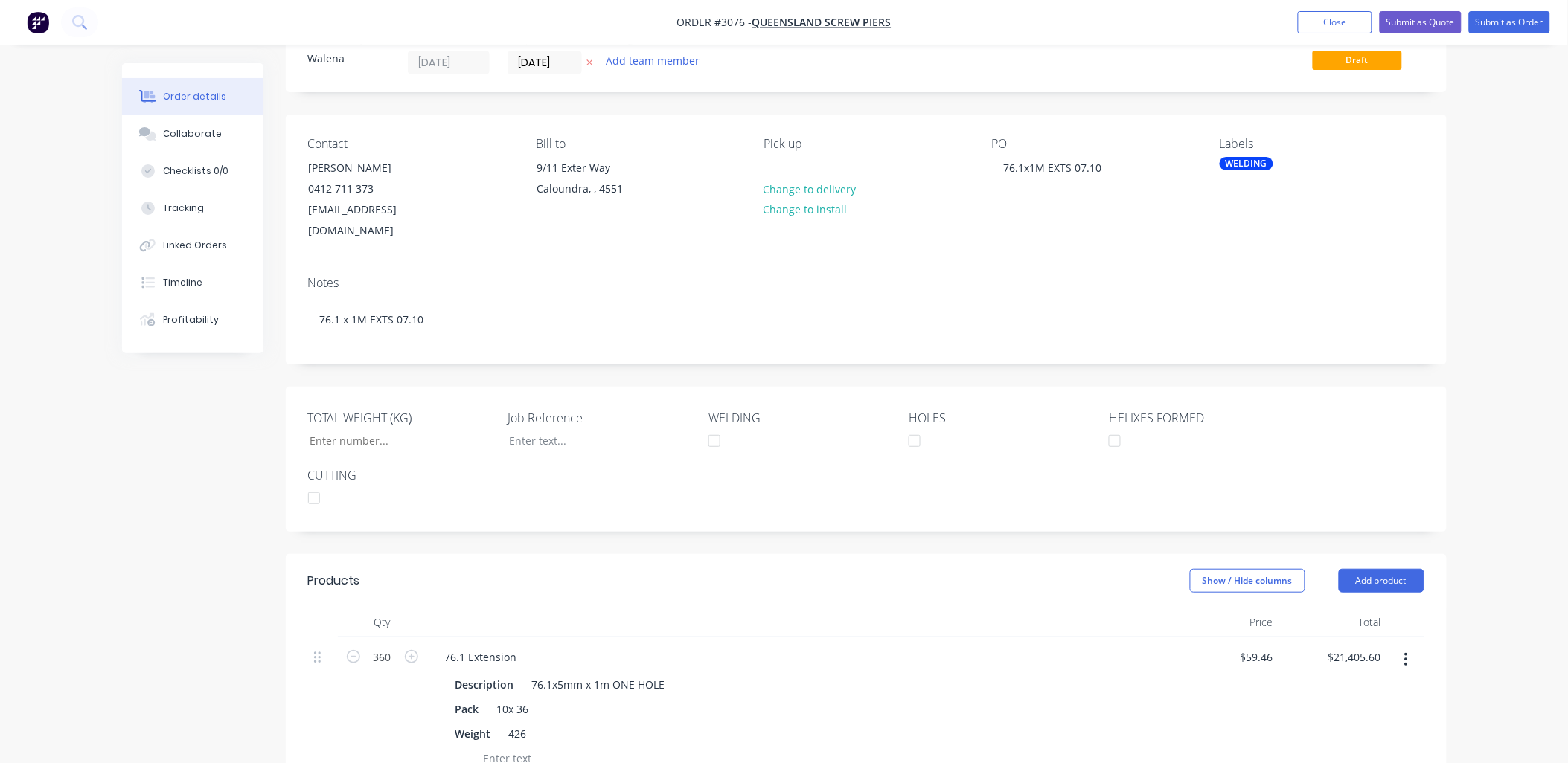
scroll to position [0, 0]
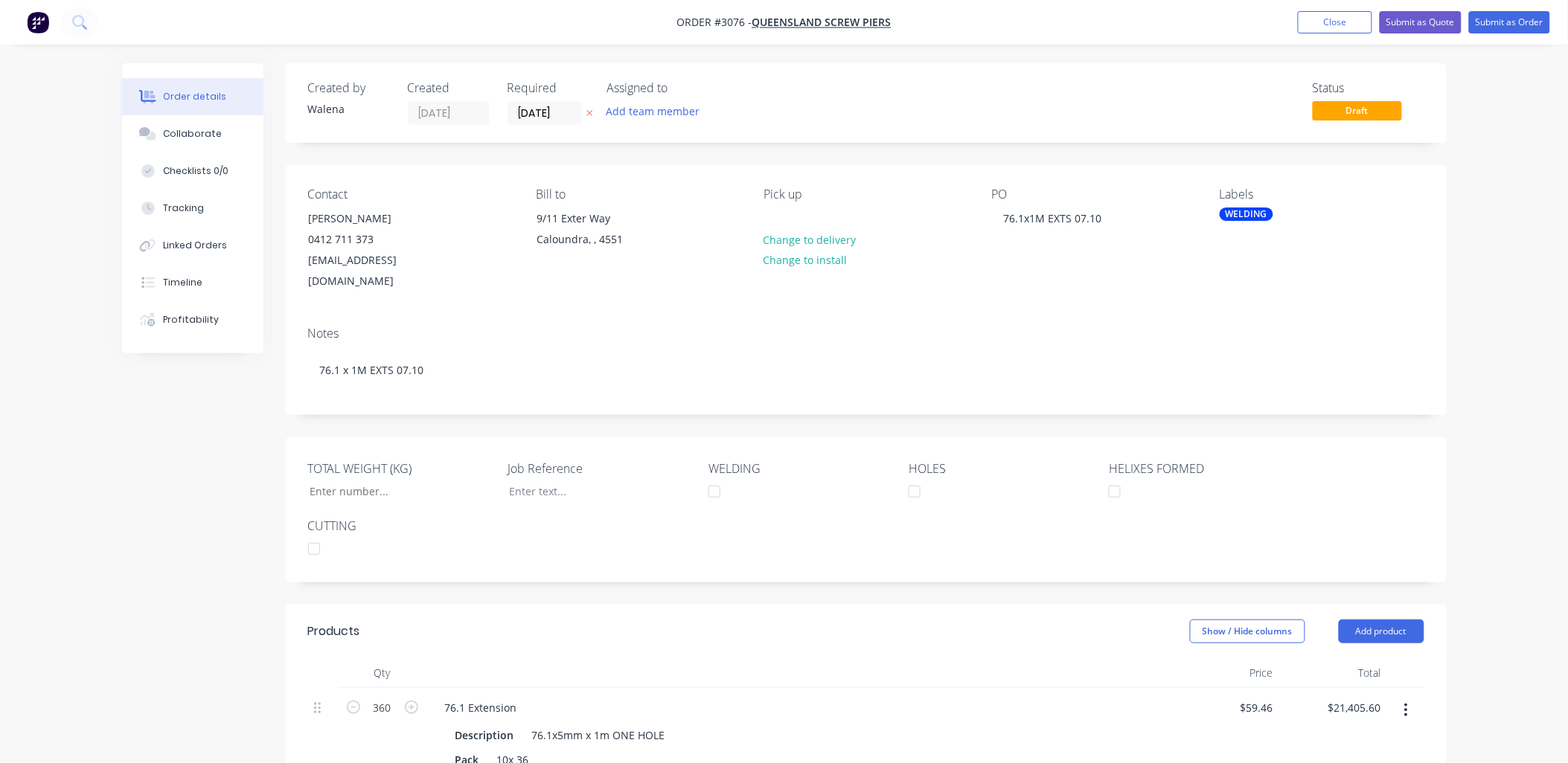
click at [1247, 216] on div "WELDING" at bounding box center [1247, 214] width 54 height 13
click at [1410, 433] on button "edit" at bounding box center [1419, 433] width 19 height 15
click at [1037, 315] on div "Notes 76.1 x 1M EXTS 07.10" at bounding box center [866, 365] width 1161 height 100
click at [1244, 217] on div "WELDING" at bounding box center [1247, 214] width 54 height 13
click at [1248, 373] on div at bounding box center [1247, 373] width 30 height 30
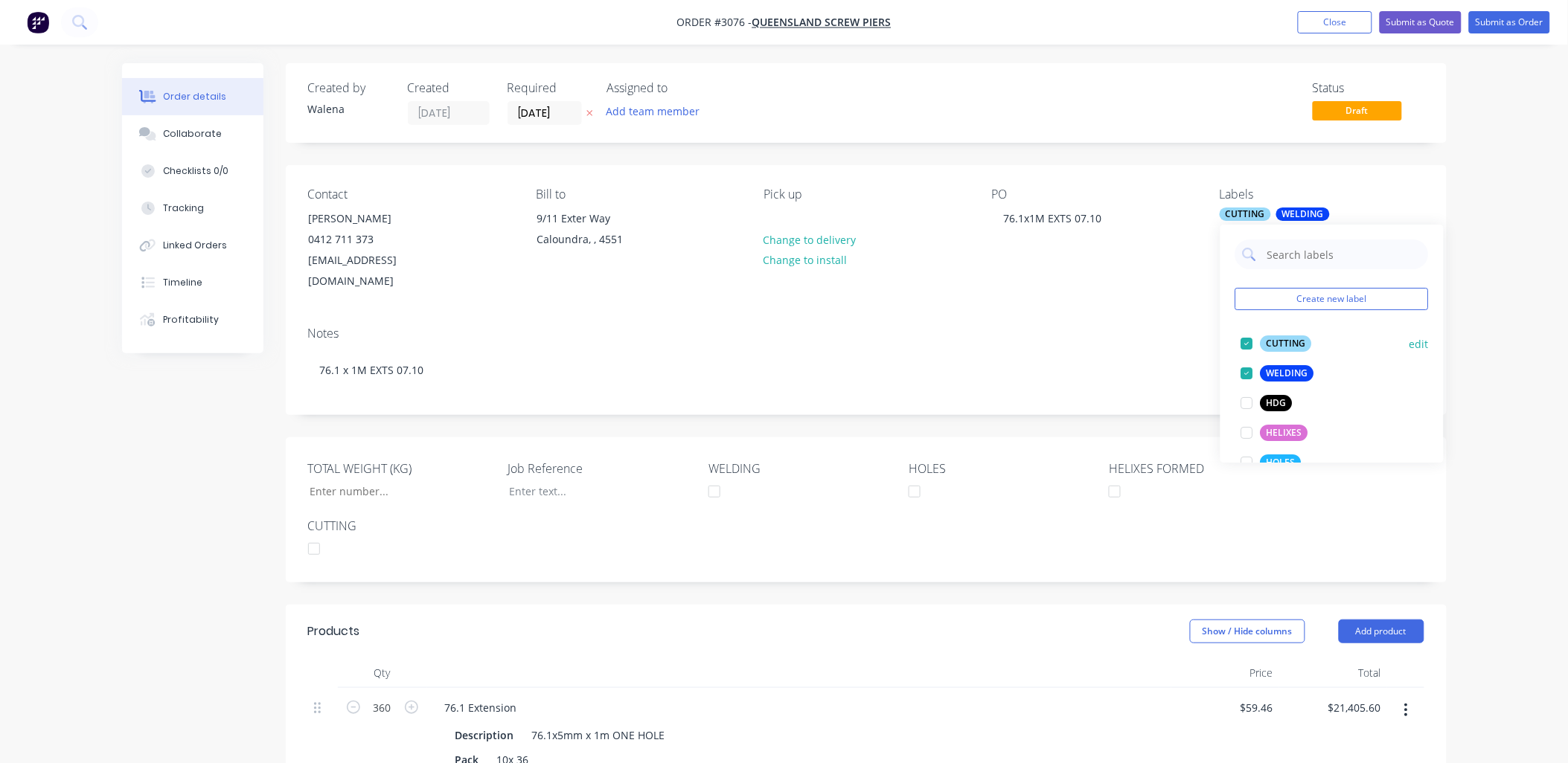
click at [1248, 373] on div at bounding box center [1247, 373] width 30 height 30
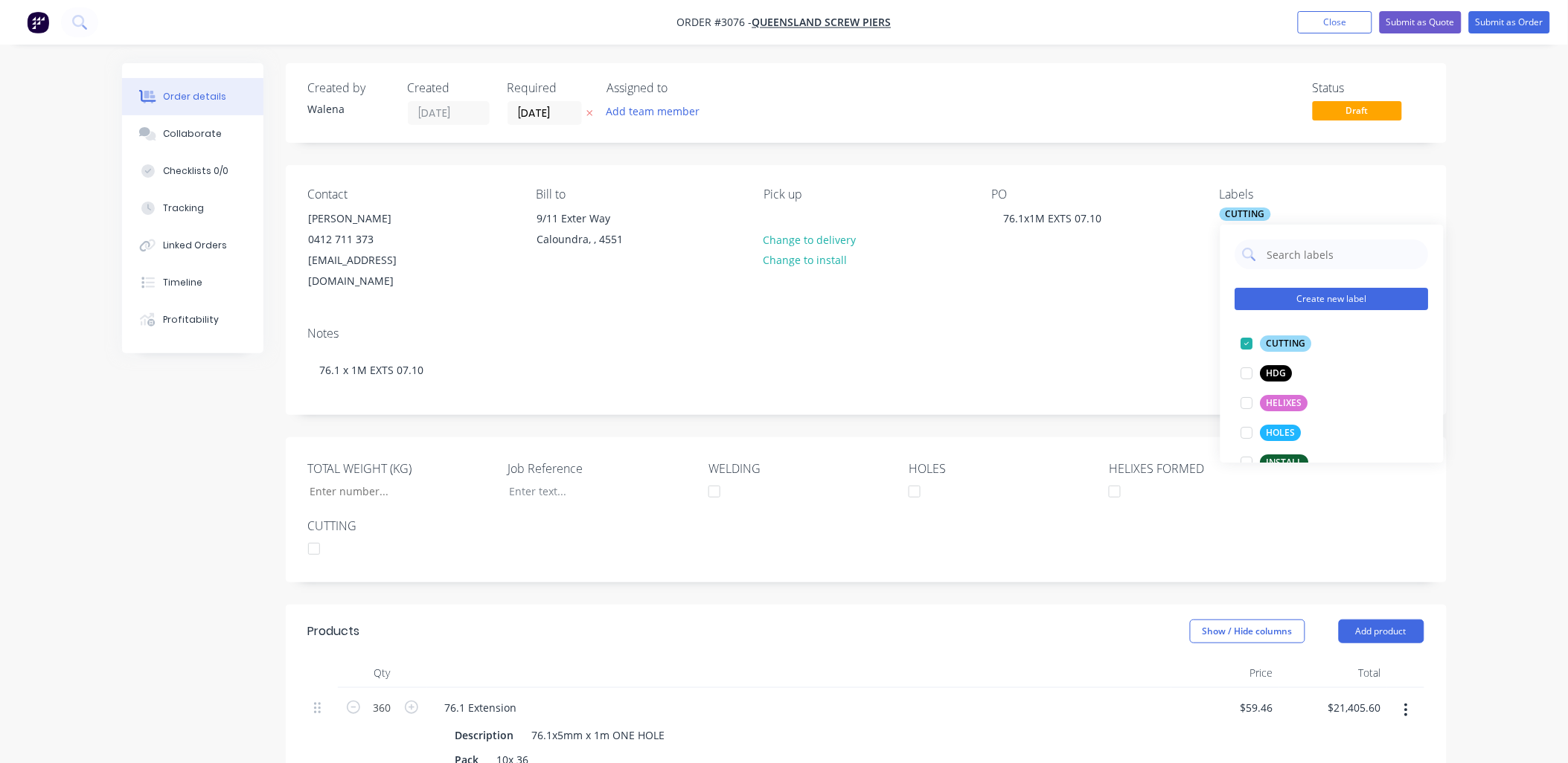
click at [1301, 294] on button "Create new label" at bounding box center [1332, 299] width 194 height 22
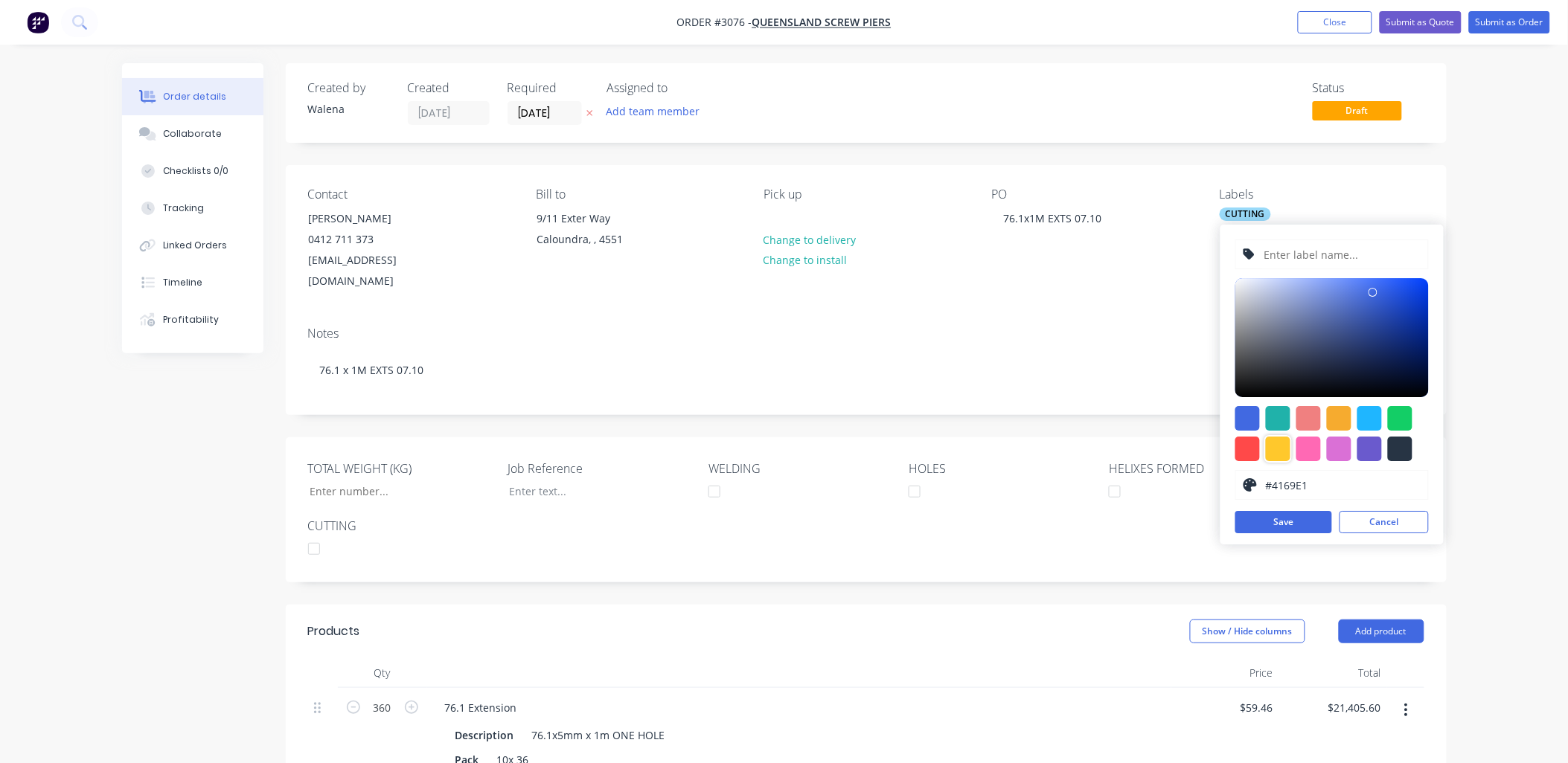
click at [1281, 450] on div at bounding box center [1278, 449] width 25 height 25
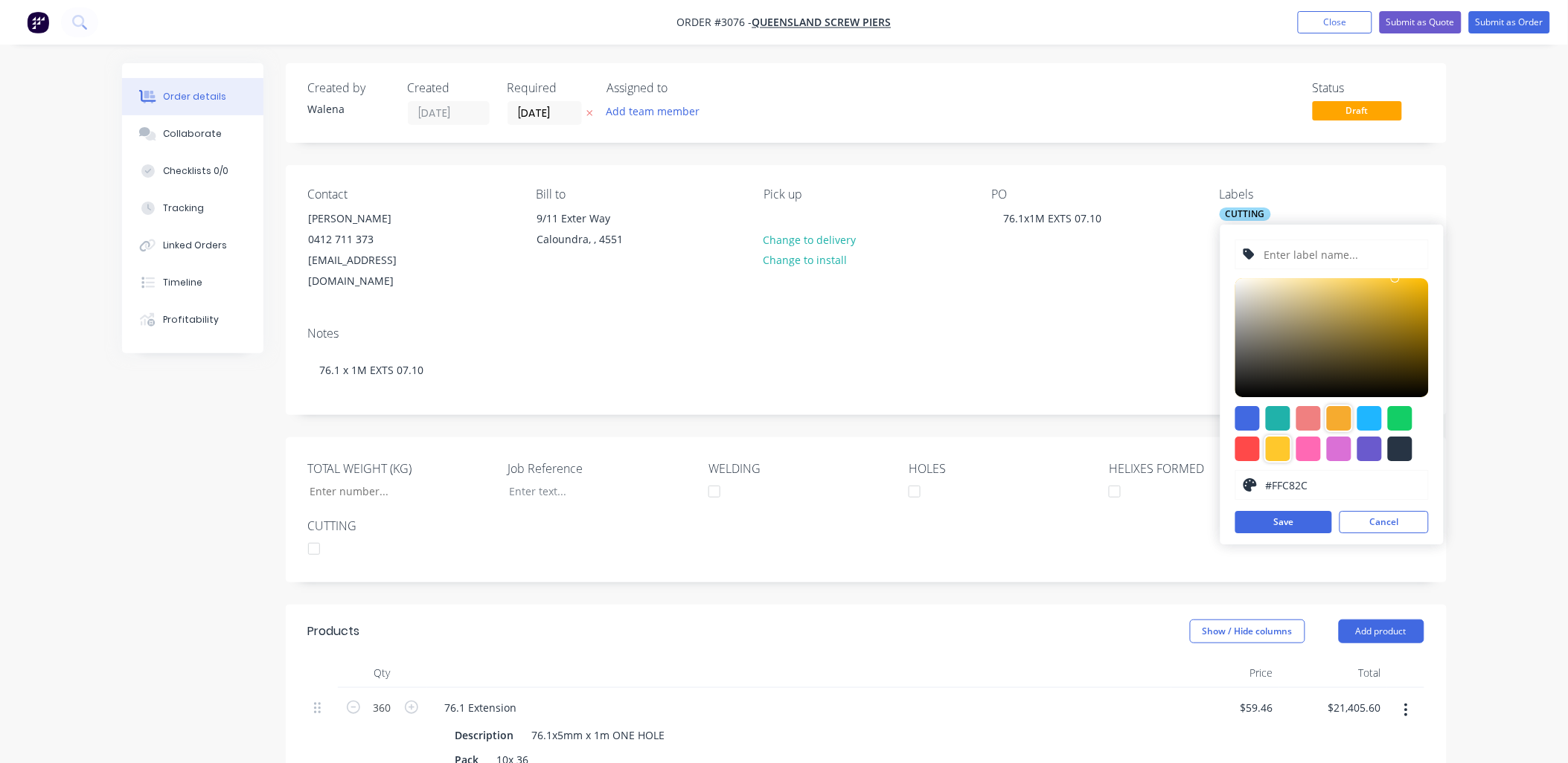
click at [1337, 415] on div at bounding box center [1339, 419] width 25 height 25
type input "#F6AB2F"
click at [1282, 257] on input "text" at bounding box center [1341, 254] width 158 height 28
click at [1325, 250] on input "PICK & LOAQD STILLAGE" at bounding box center [1341, 254] width 158 height 28
type input "PICK & LOAD STILLAGE"
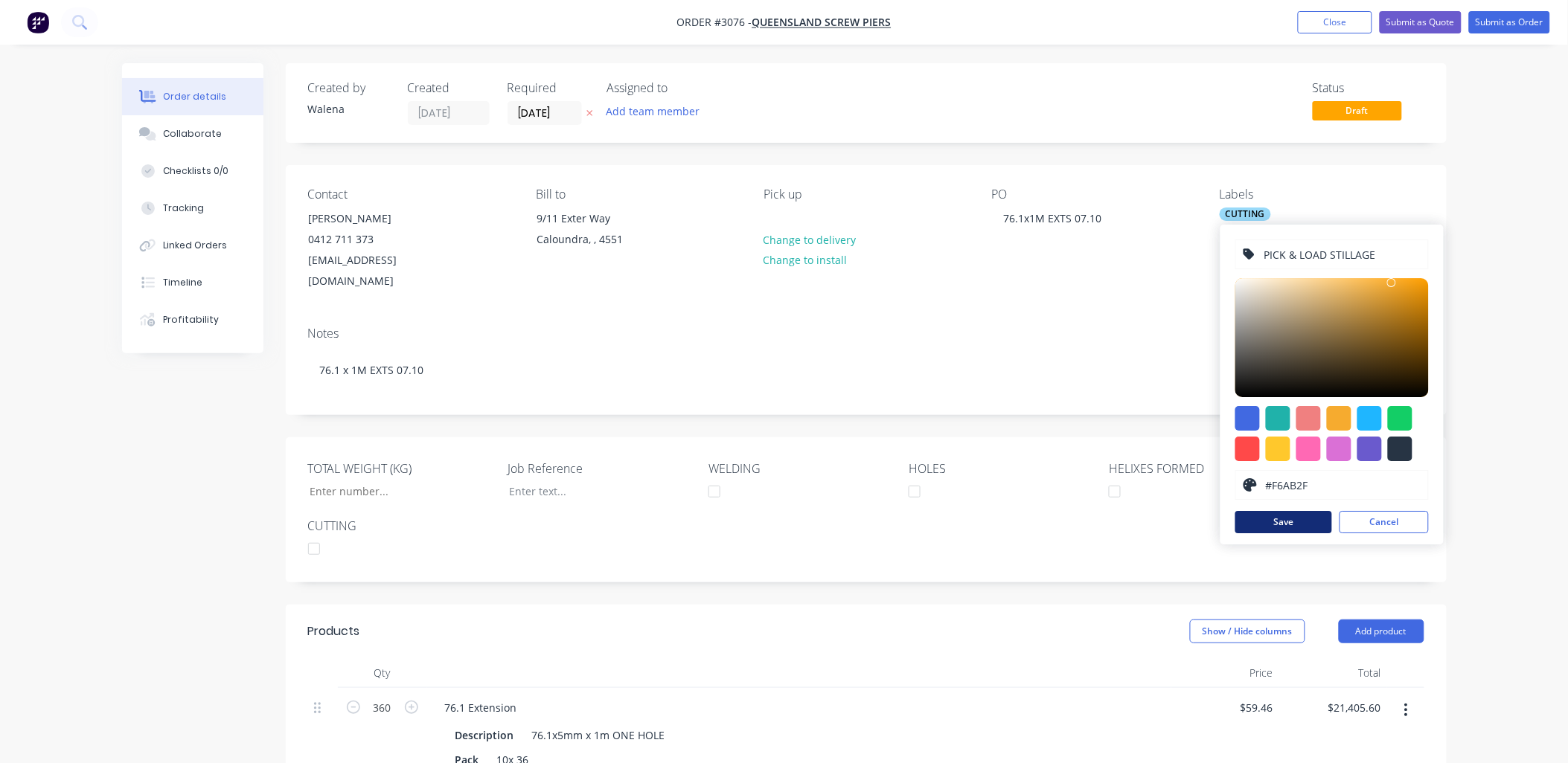
click at [1291, 528] on button "Save" at bounding box center [1284, 522] width 97 height 22
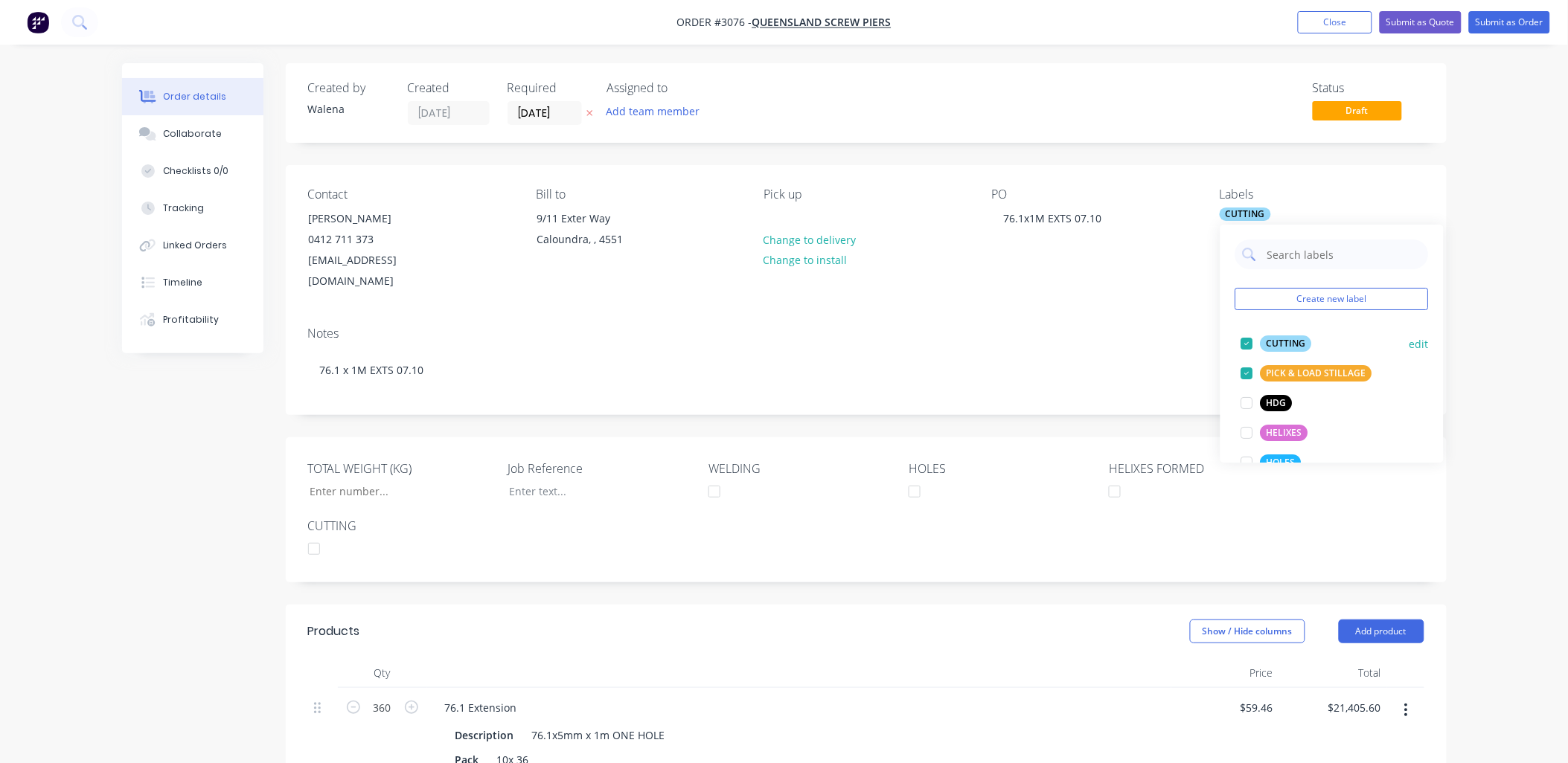
click at [1251, 346] on div at bounding box center [1247, 343] width 30 height 30
click at [1199, 502] on div "TOTAL WEIGHT (KG) Job Reference WELDING HOLES HELIXES FORMED CUTTING" at bounding box center [866, 509] width 1161 height 145
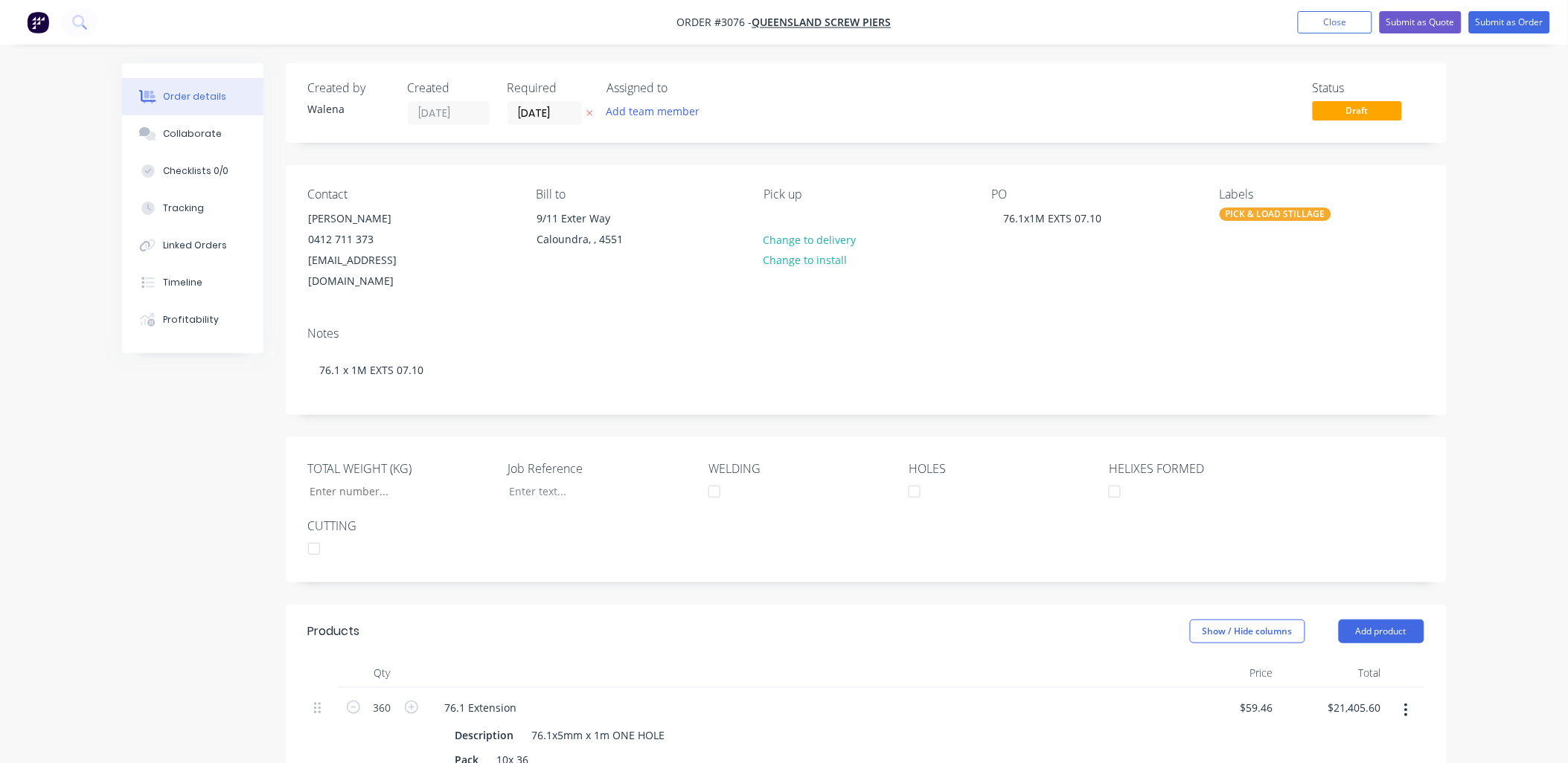
click at [1270, 211] on div "PICK & LOAD STILLAGE" at bounding box center [1275, 214] width 111 height 13
click at [1243, 433] on div at bounding box center [1247, 433] width 30 height 30
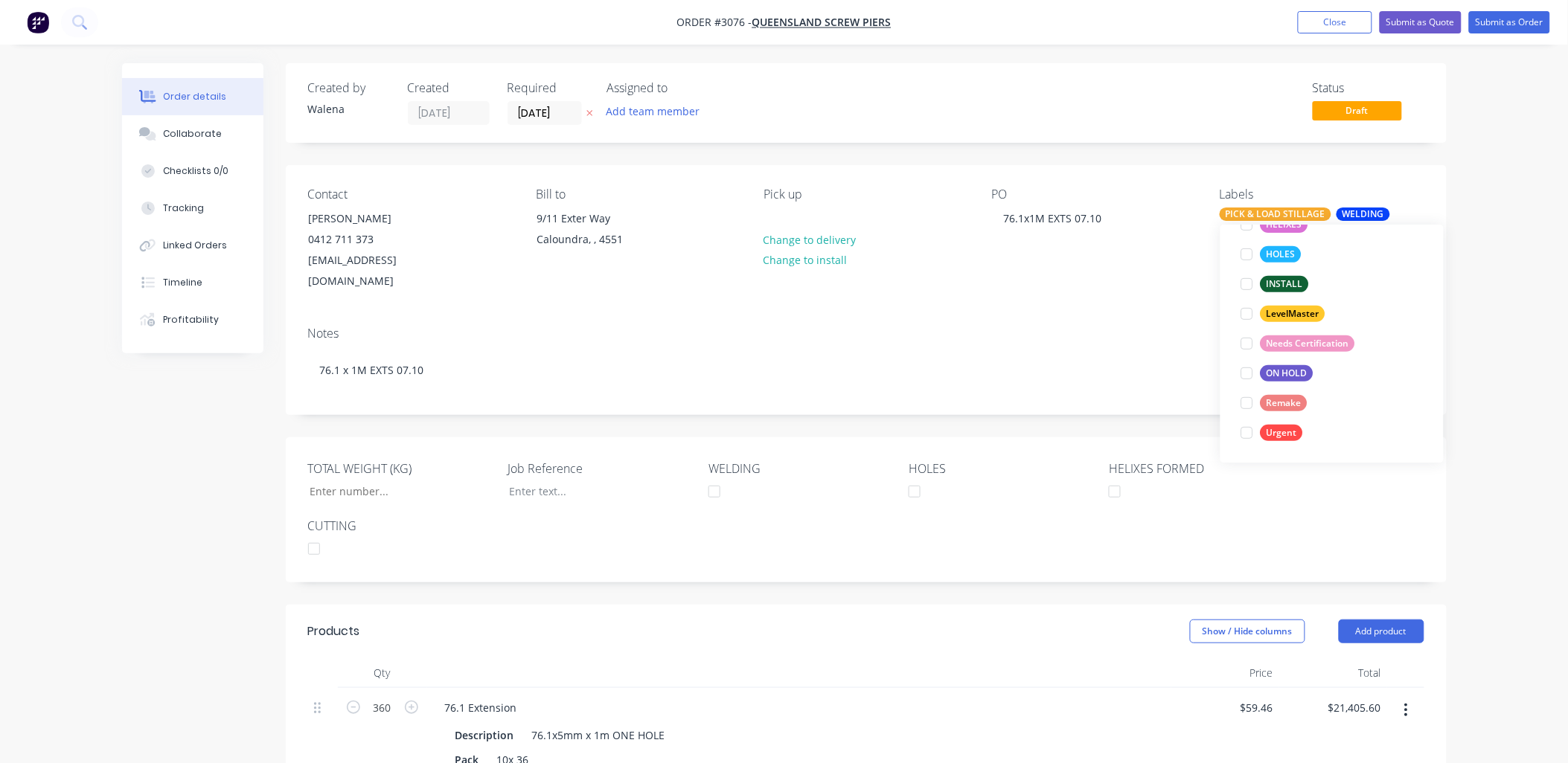
scroll to position [0, 0]
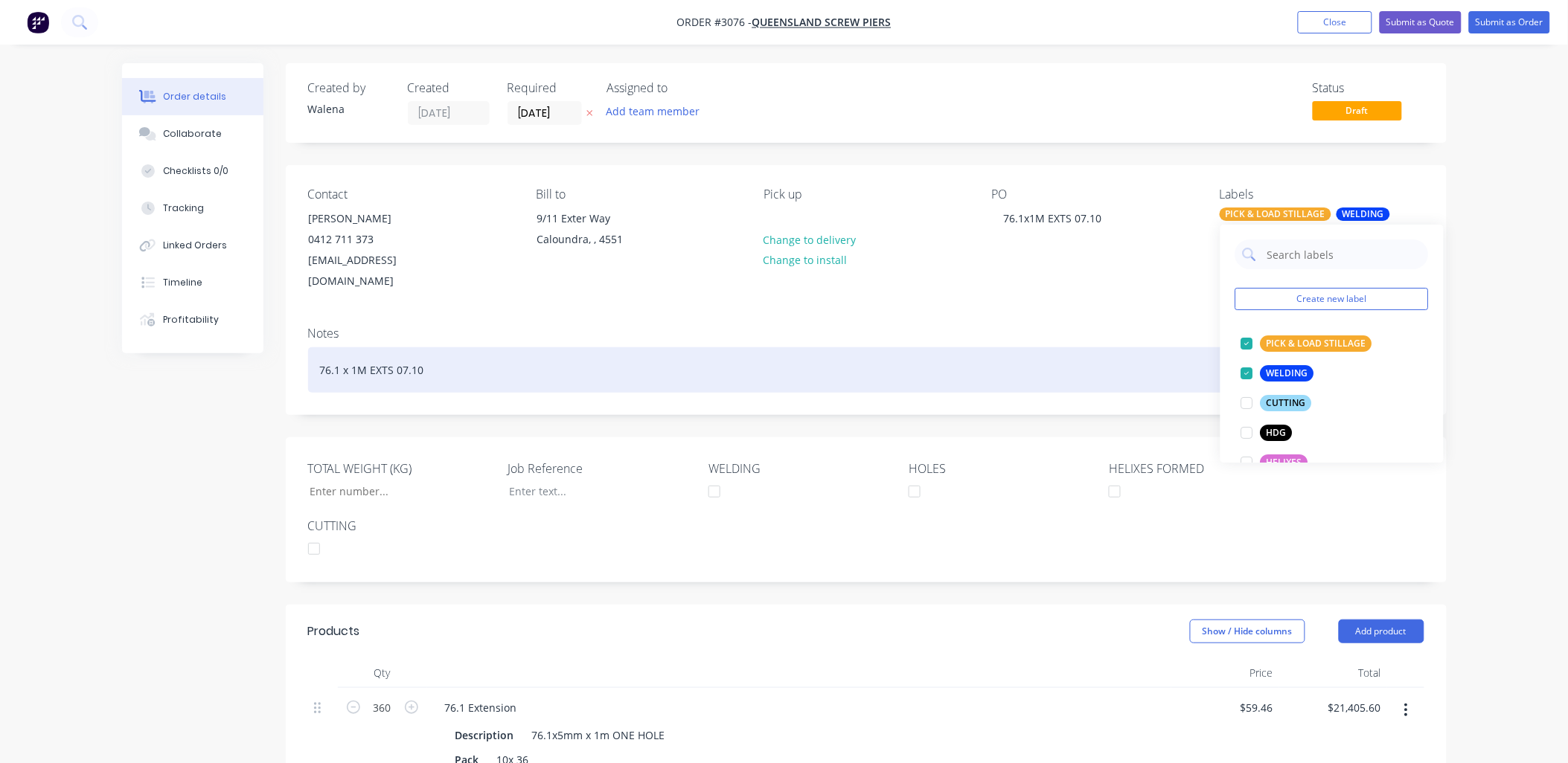
click at [1111, 347] on div "76.1 x 1M EXTS 07.10" at bounding box center [866, 370] width 1116 height 45
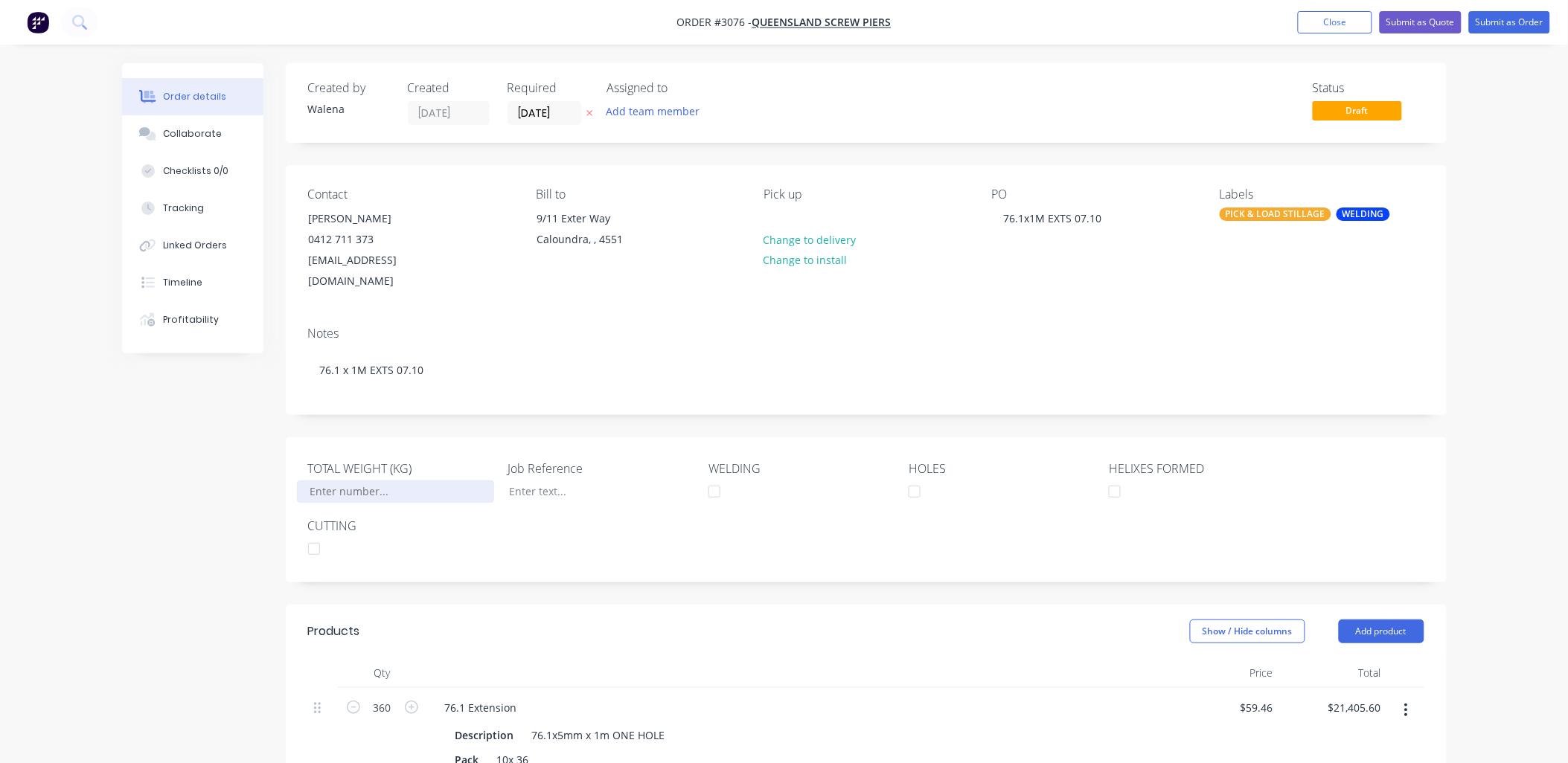
click at [367, 481] on input "TOTAL WEIGHT (KG)" at bounding box center [395, 492] width 197 height 22
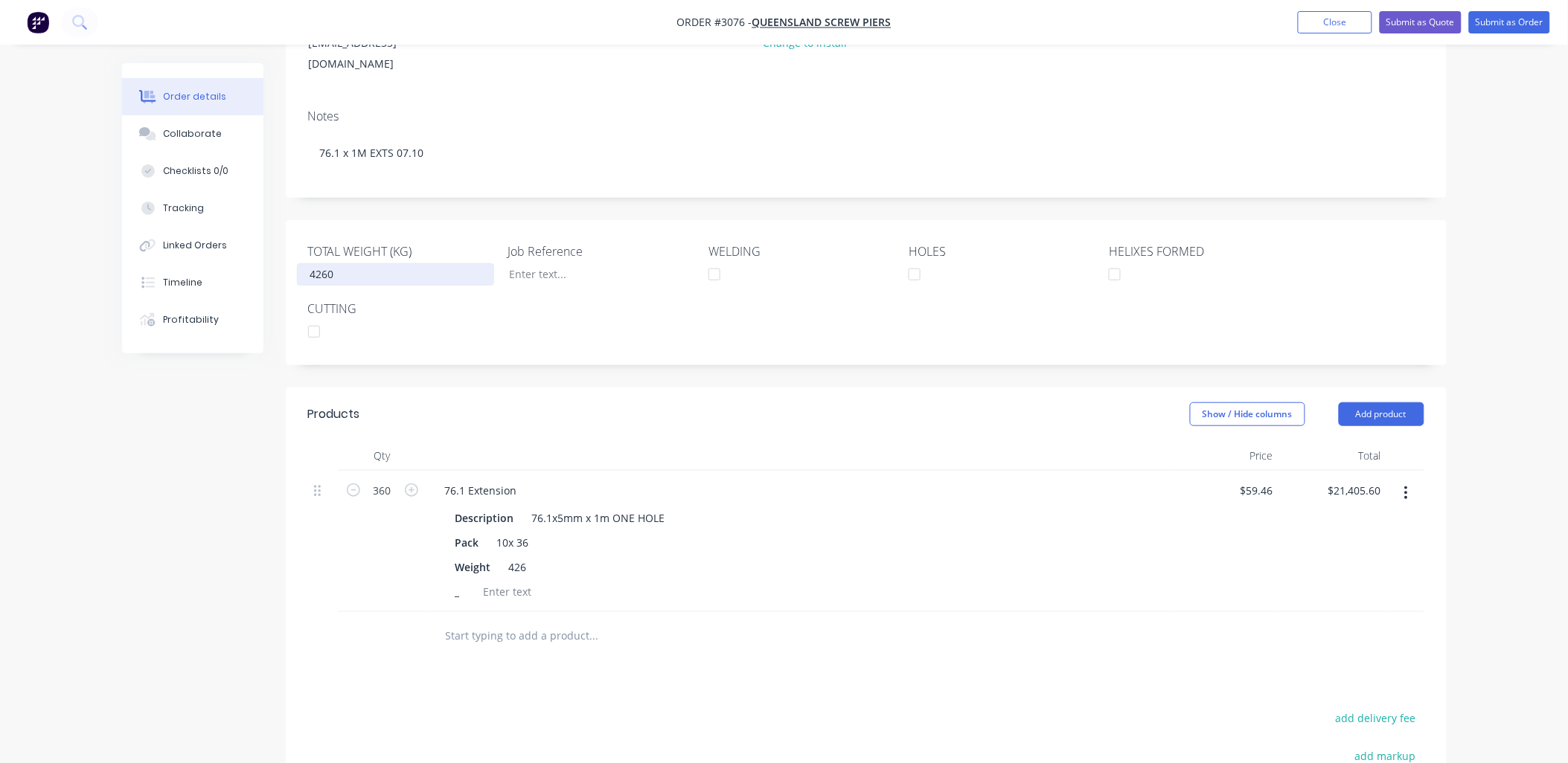
scroll to position [109, 0]
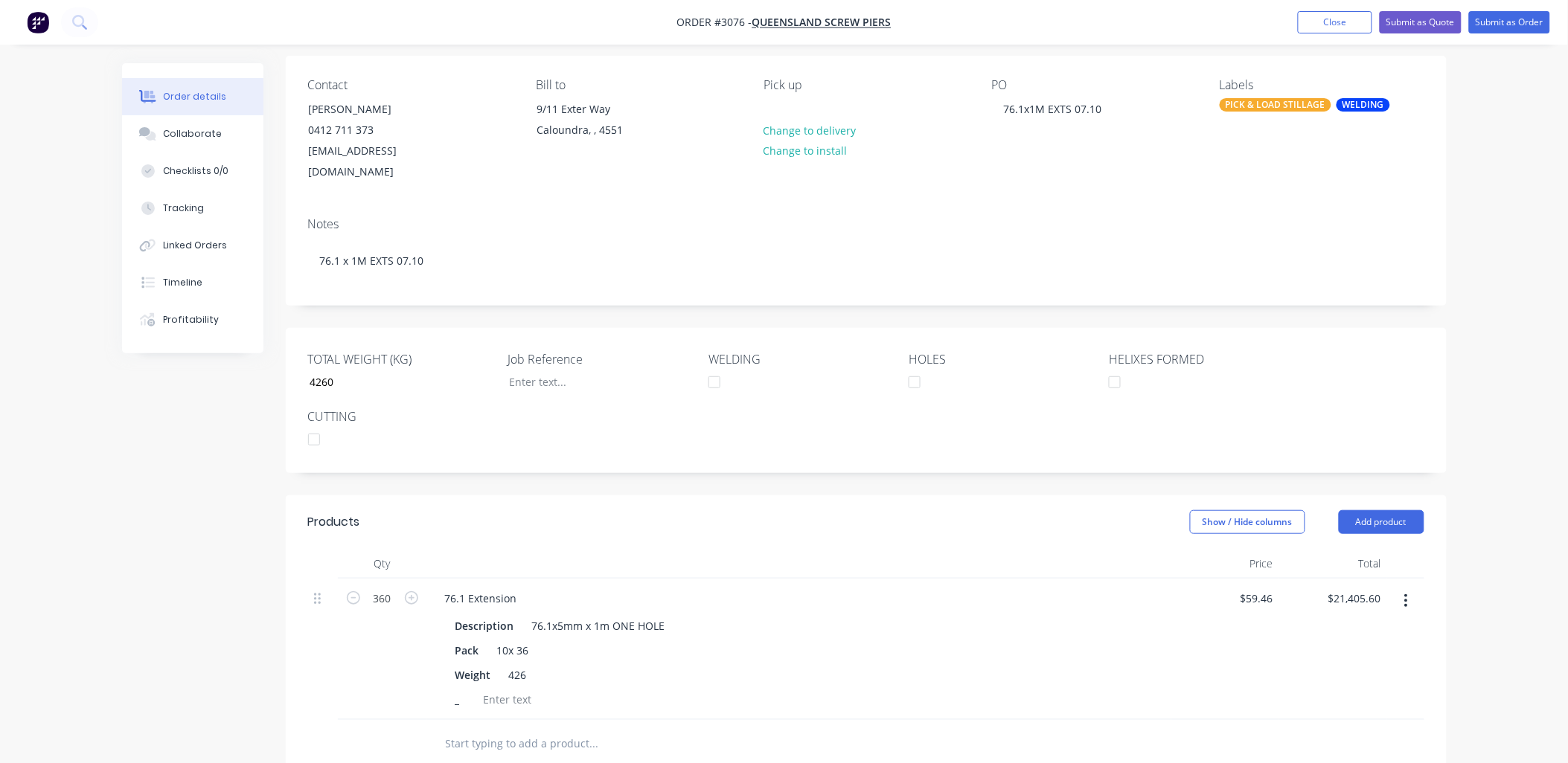
type input "4,260"
click at [551, 410] on div "TOTAL WEIGHT (KG) 4,260 Job Reference WELDING HOLES HELIXES FORMED CUTTING" at bounding box center [866, 400] width 1161 height 145
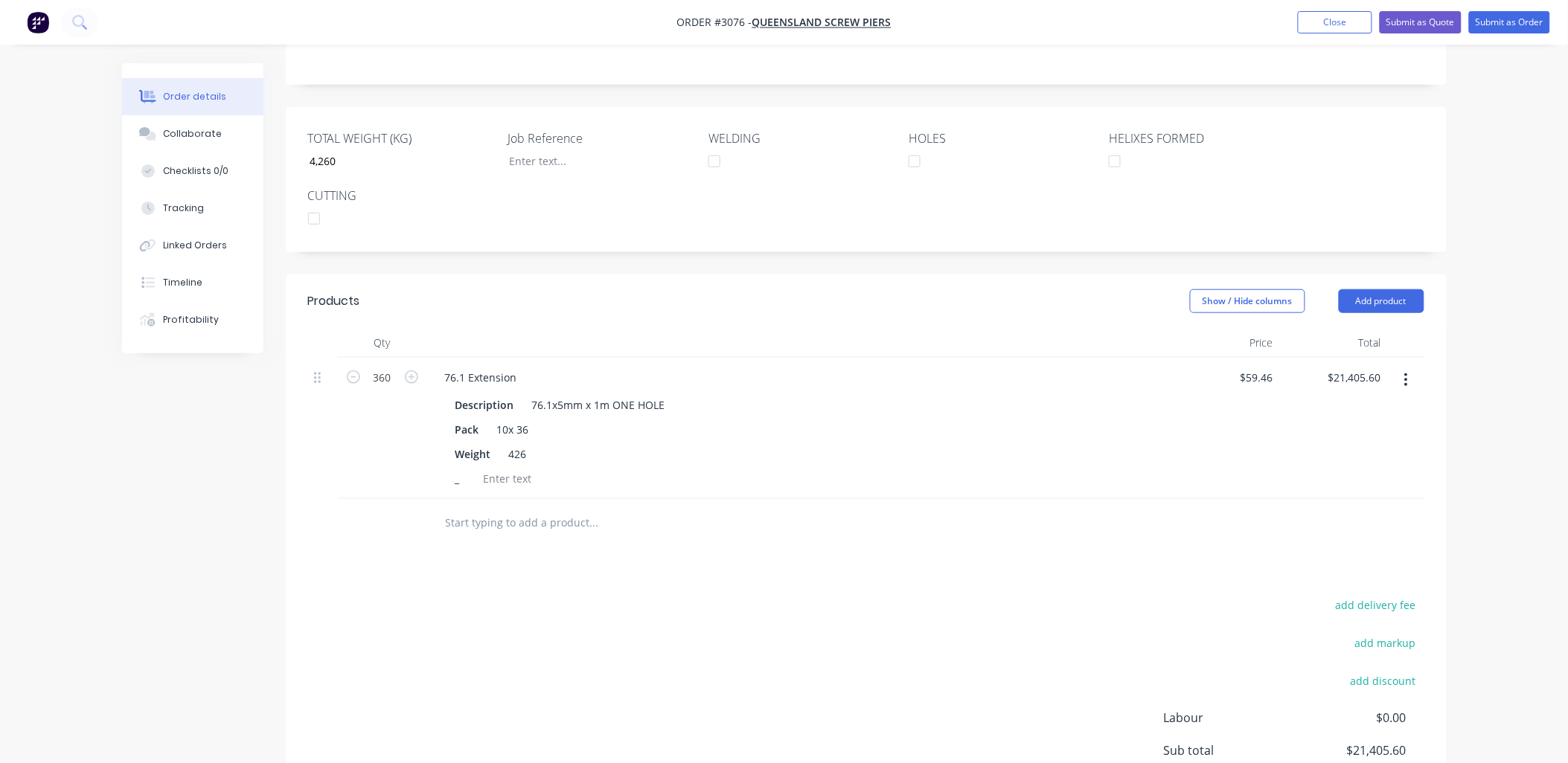
scroll to position [0, 0]
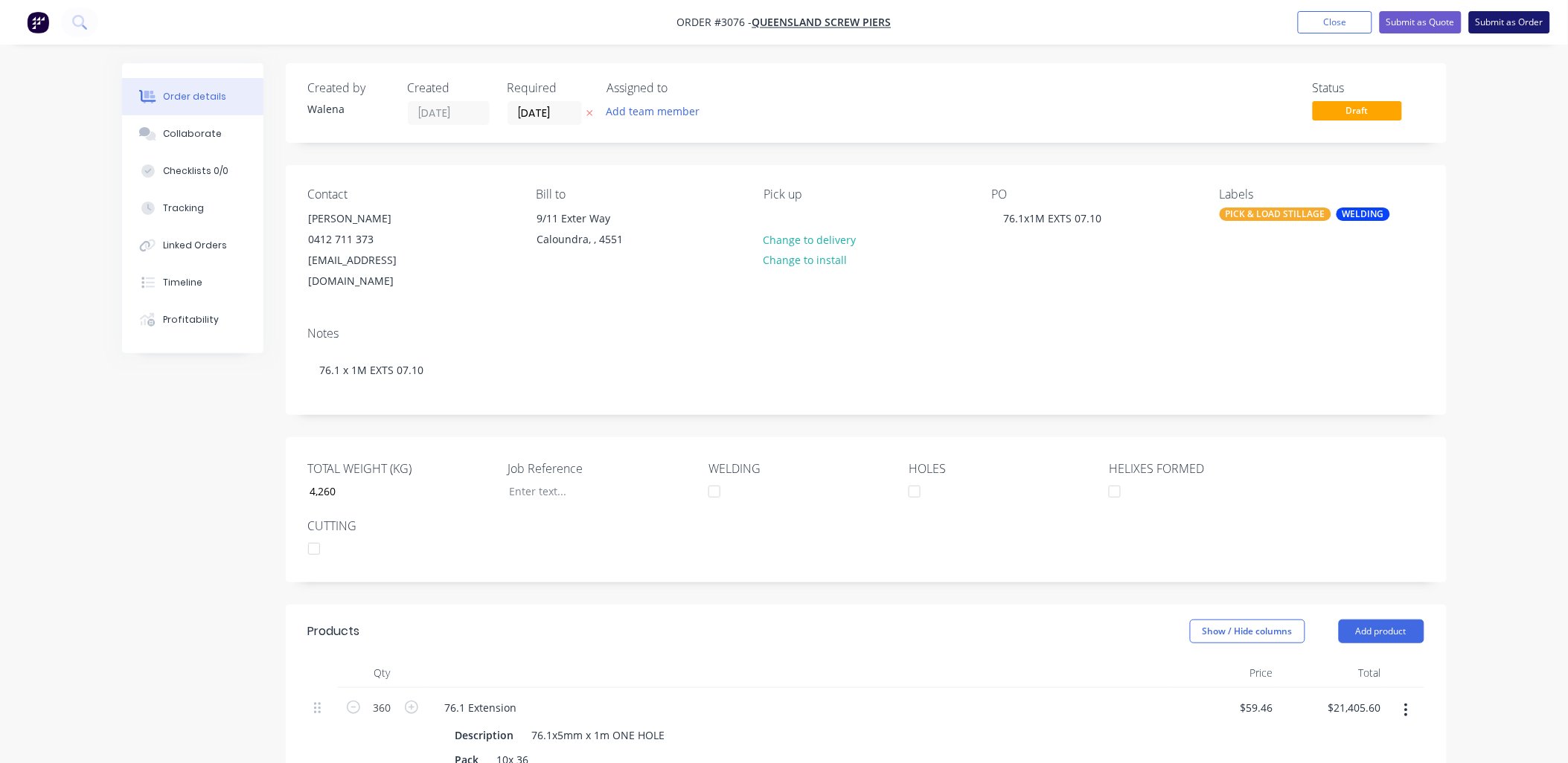
click at [1513, 16] on button "Submit as Order" at bounding box center [1510, 22] width 81 height 22
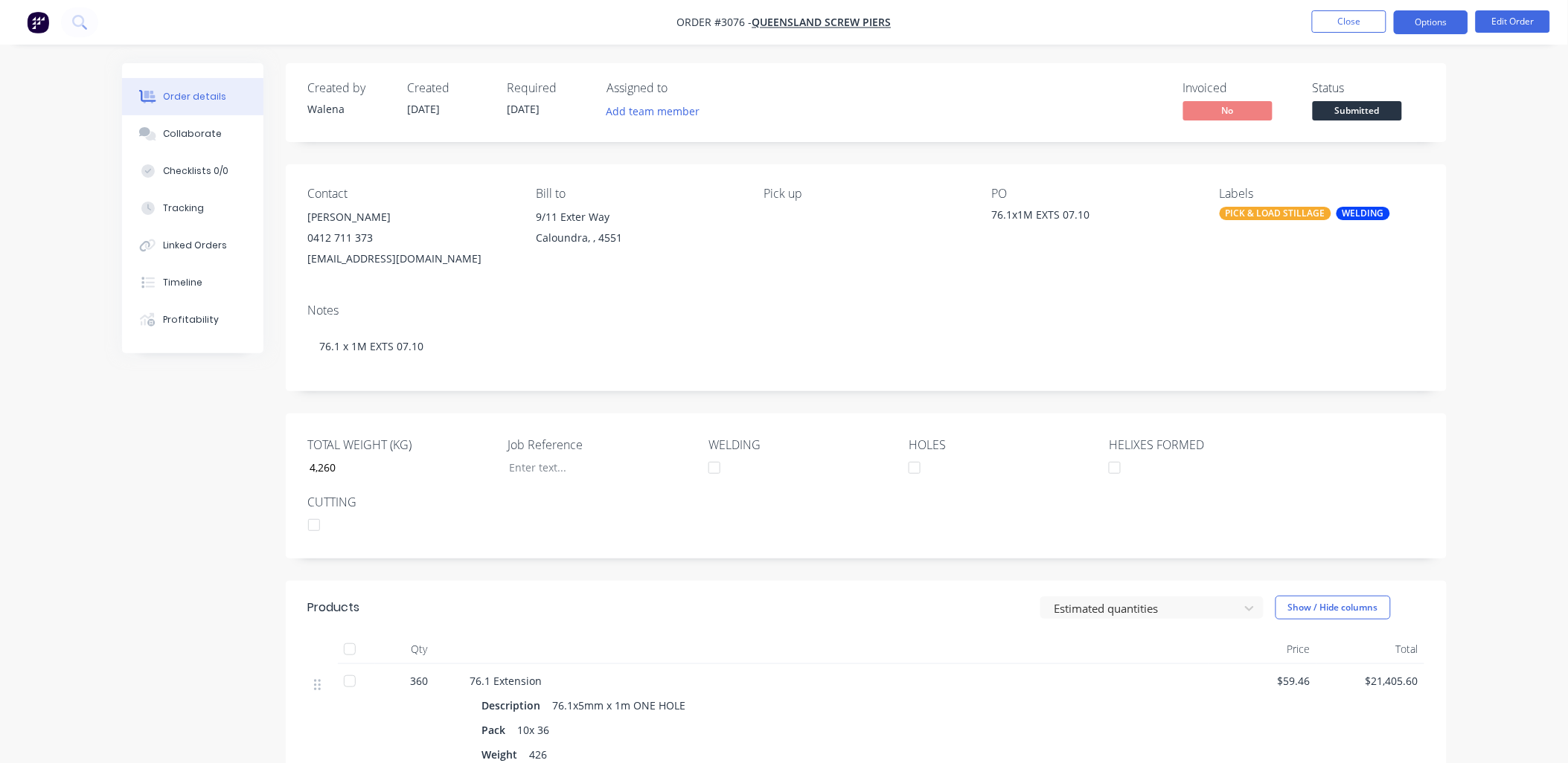
click at [1429, 17] on button "Options" at bounding box center [1431, 22] width 75 height 24
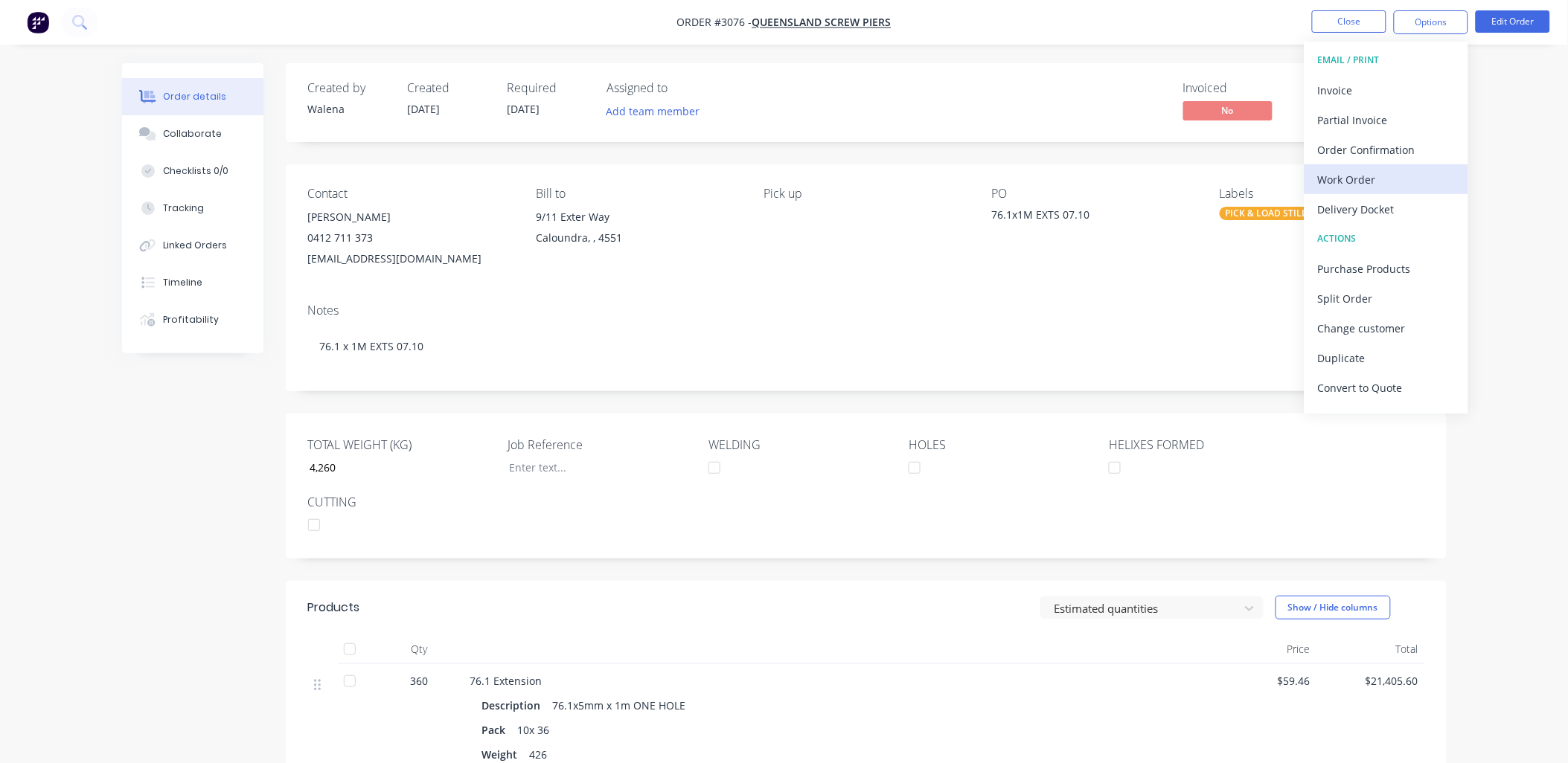
click at [1397, 178] on div "Work Order" at bounding box center [1387, 180] width 137 height 22
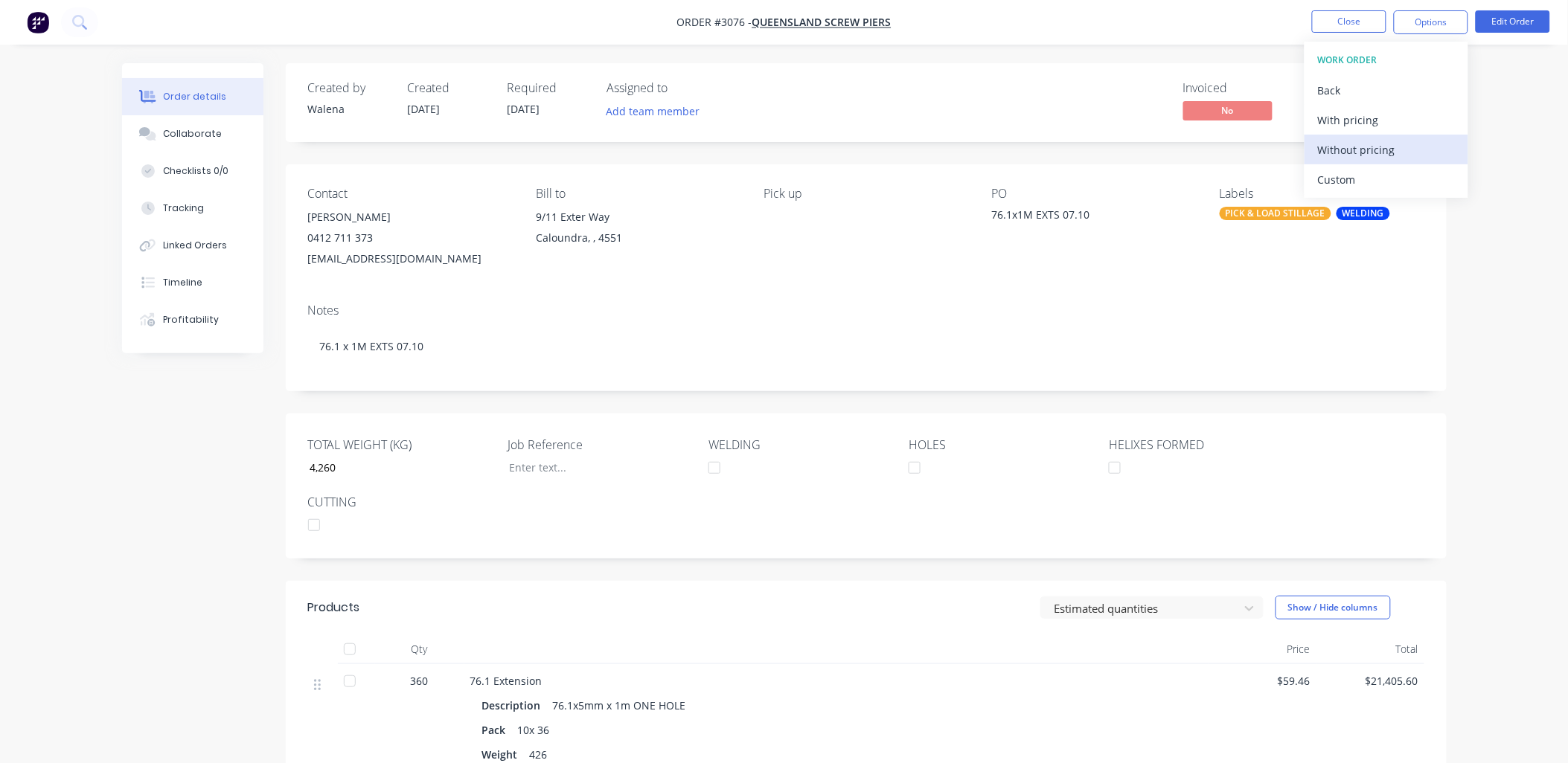
click at [1364, 144] on div "Without pricing" at bounding box center [1387, 150] width 137 height 22
click at [54, 625] on div "Order details Collaborate Checklists 0/0 Tracking Linked Orders Timeline Profit…" at bounding box center [784, 516] width 1568 height 1032
click at [1282, 214] on div "PICK & LOAD STILLAGE" at bounding box center [1275, 213] width 111 height 13
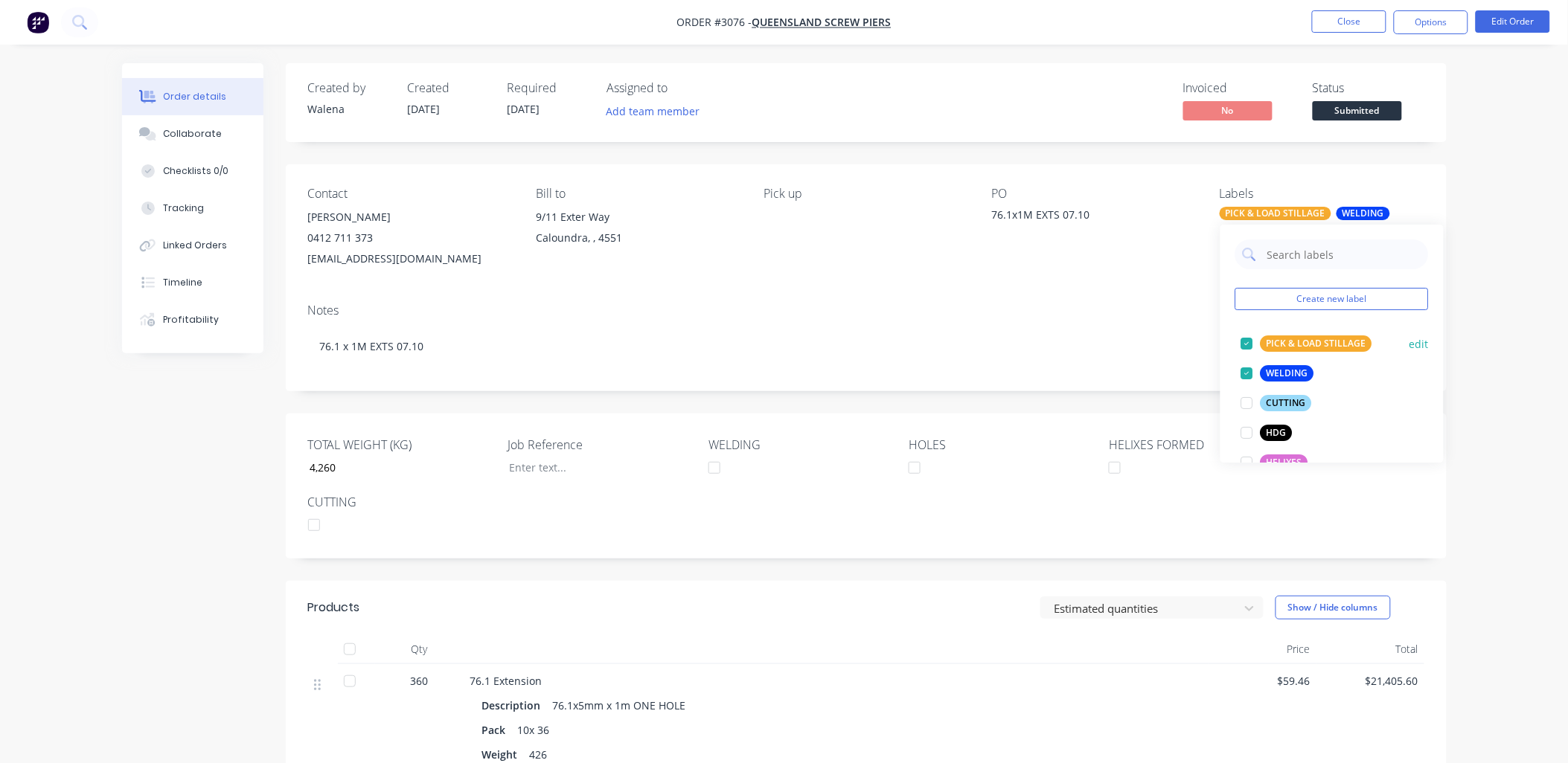
click at [1410, 340] on button "edit" at bounding box center [1419, 344] width 19 height 15
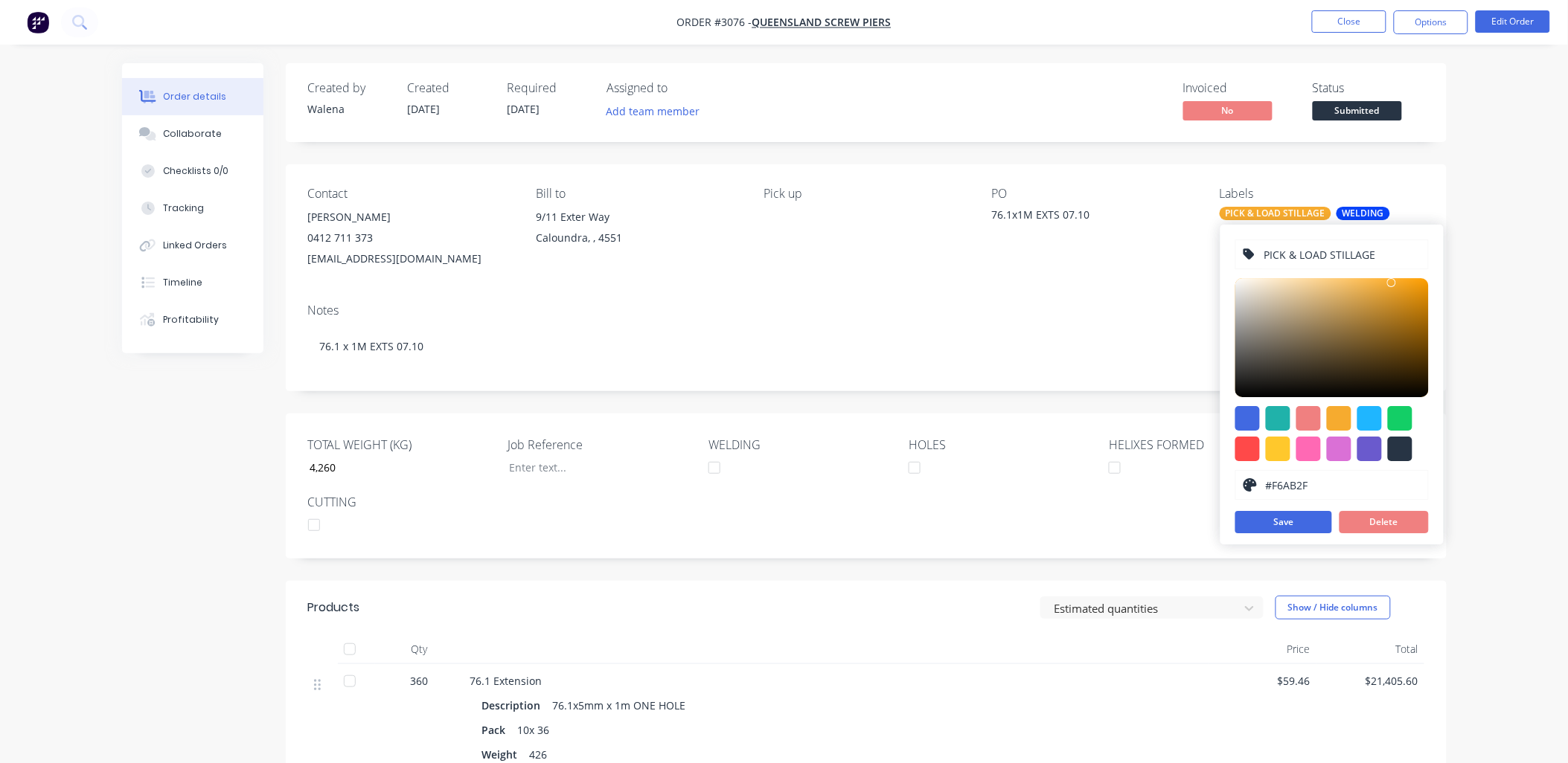
click at [1378, 254] on input "PICK & LOAD STILLAGE" at bounding box center [1341, 254] width 158 height 28
type input "PICK & LOAD STILLAGES"
click at [1307, 524] on button "Save" at bounding box center [1284, 522] width 97 height 22
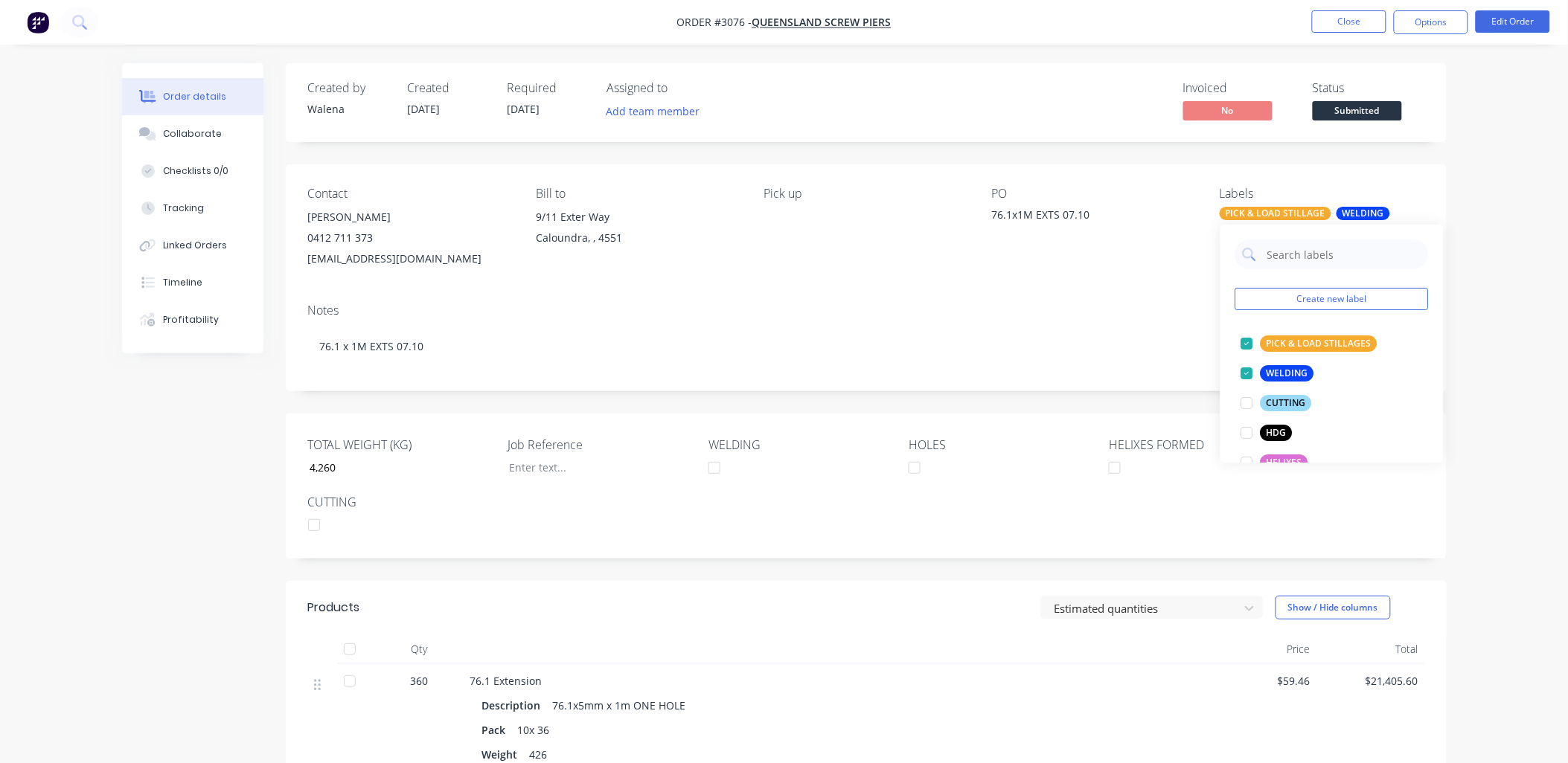
click at [1022, 310] on div "Notes" at bounding box center [866, 310] width 1116 height 14
